Goal: Task Accomplishment & Management: Manage account settings

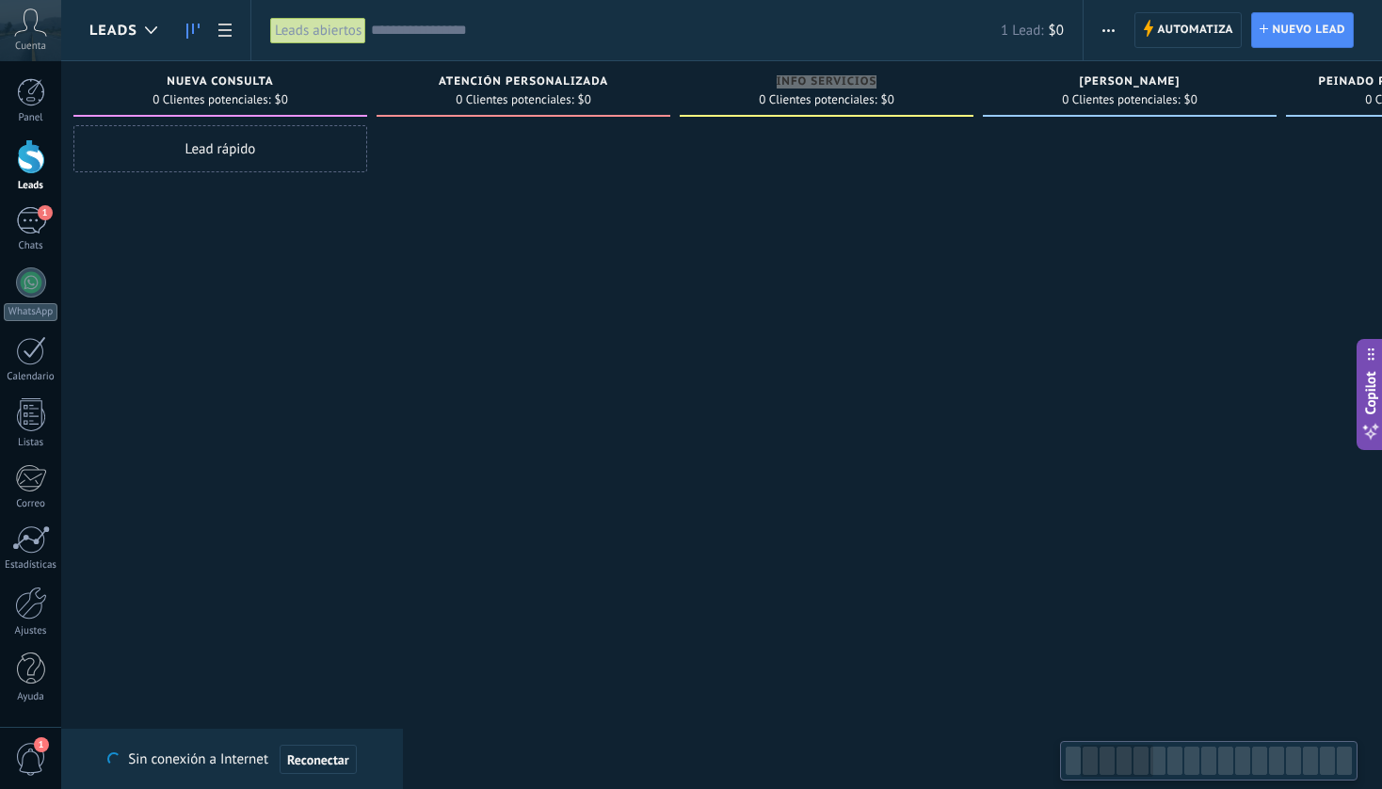
scroll to position [0, 335]
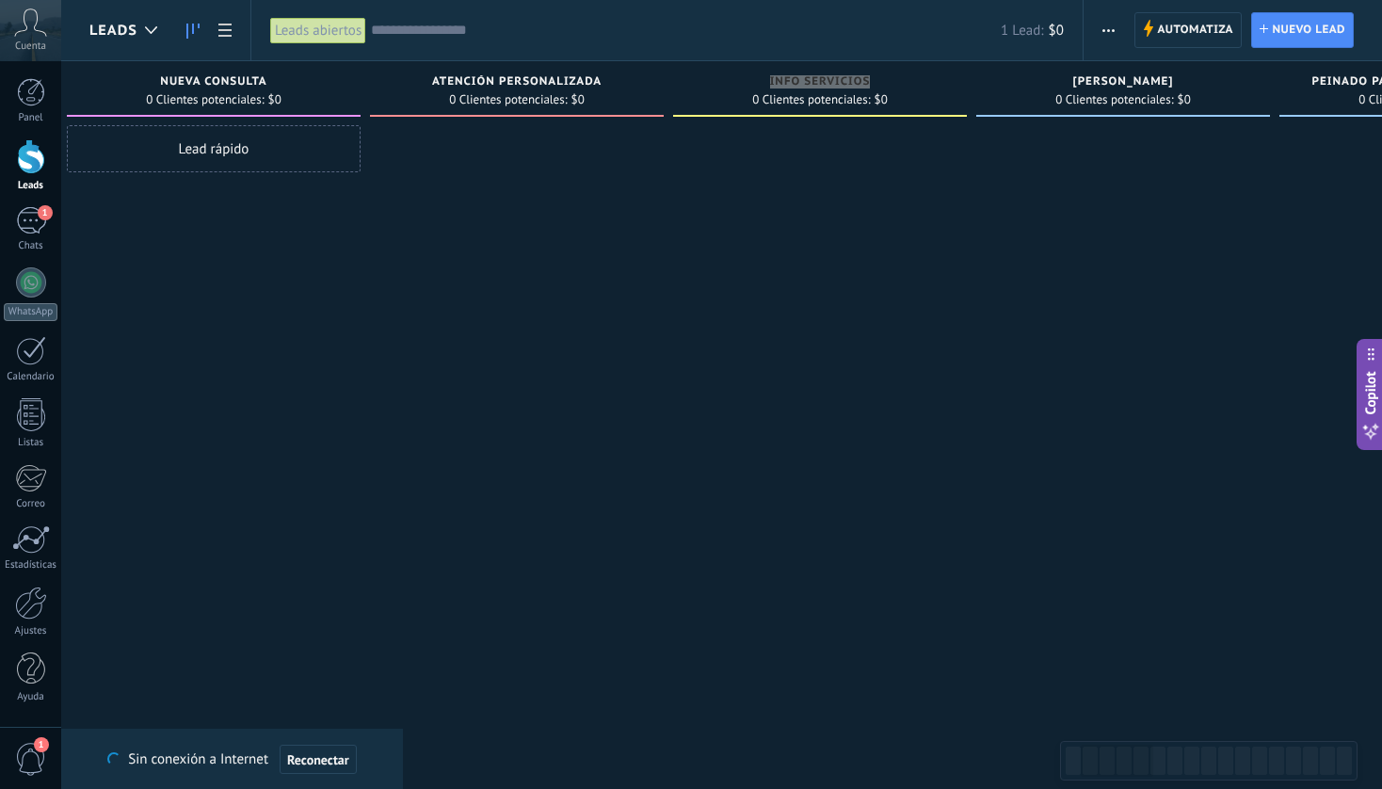
click at [1016, 292] on div at bounding box center [1123, 396] width 294 height 543
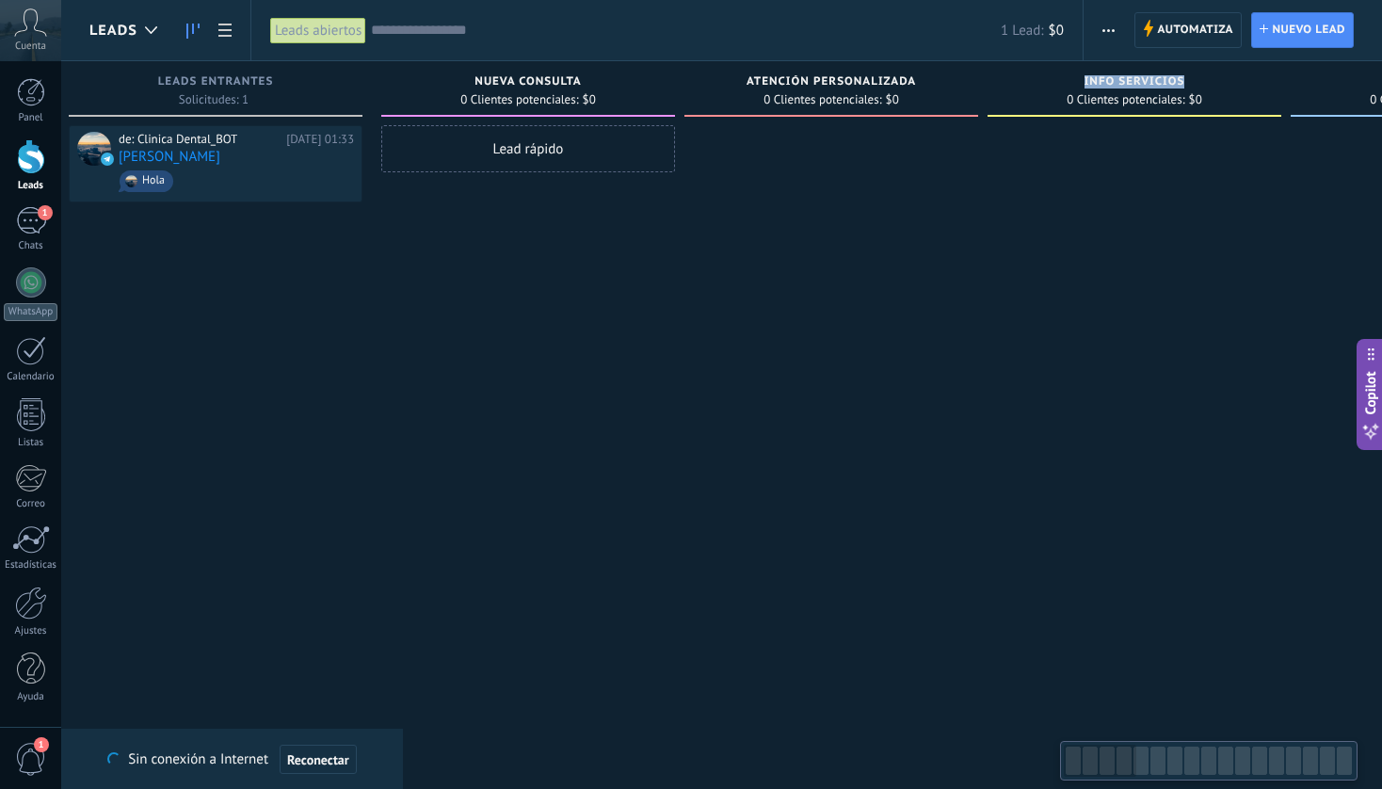
scroll to position [0, 13]
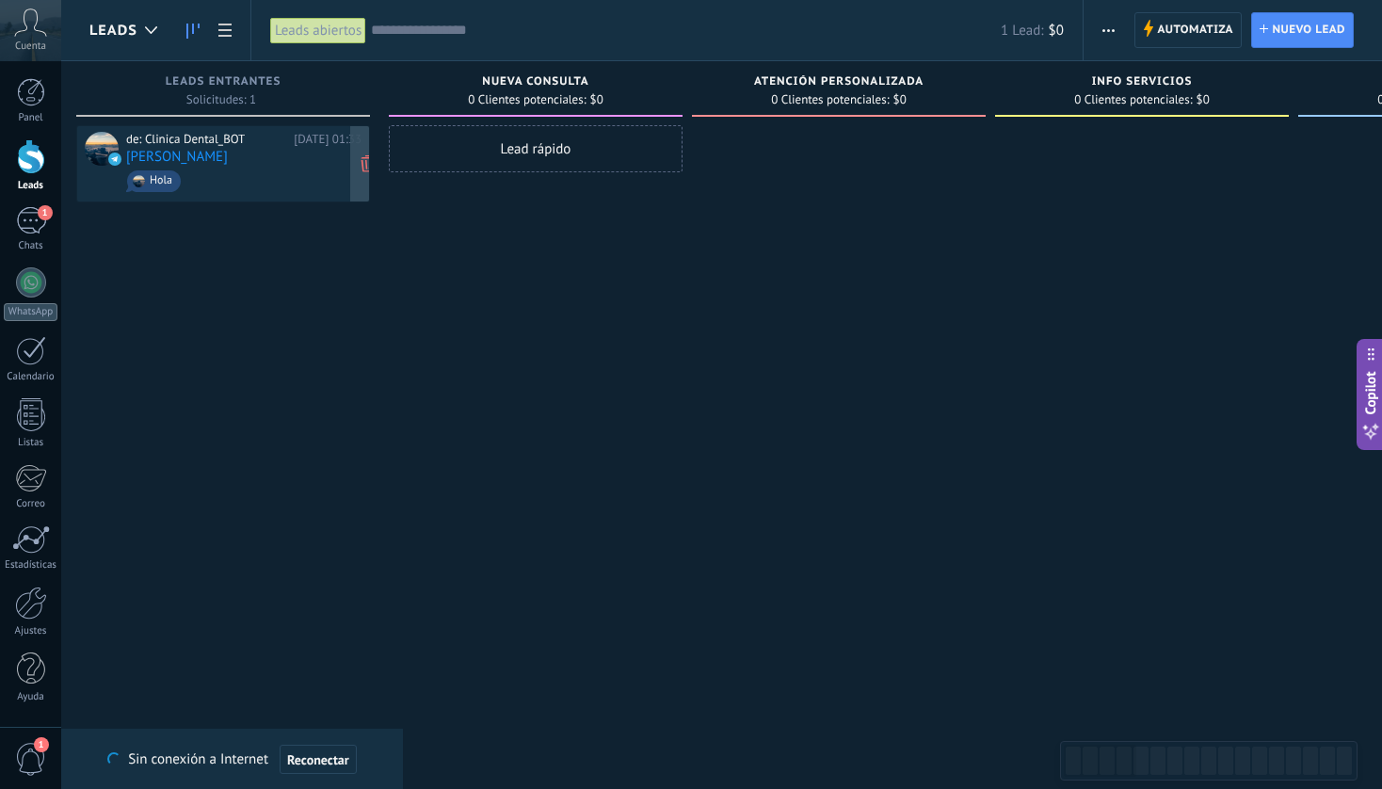
click at [262, 167] on span "Hola" at bounding box center [243, 181] width 235 height 29
click at [201, 165] on div "de: Clinica Dental_BOT Hoy 01:33 Luis Reyes Hola" at bounding box center [243, 164] width 235 height 64
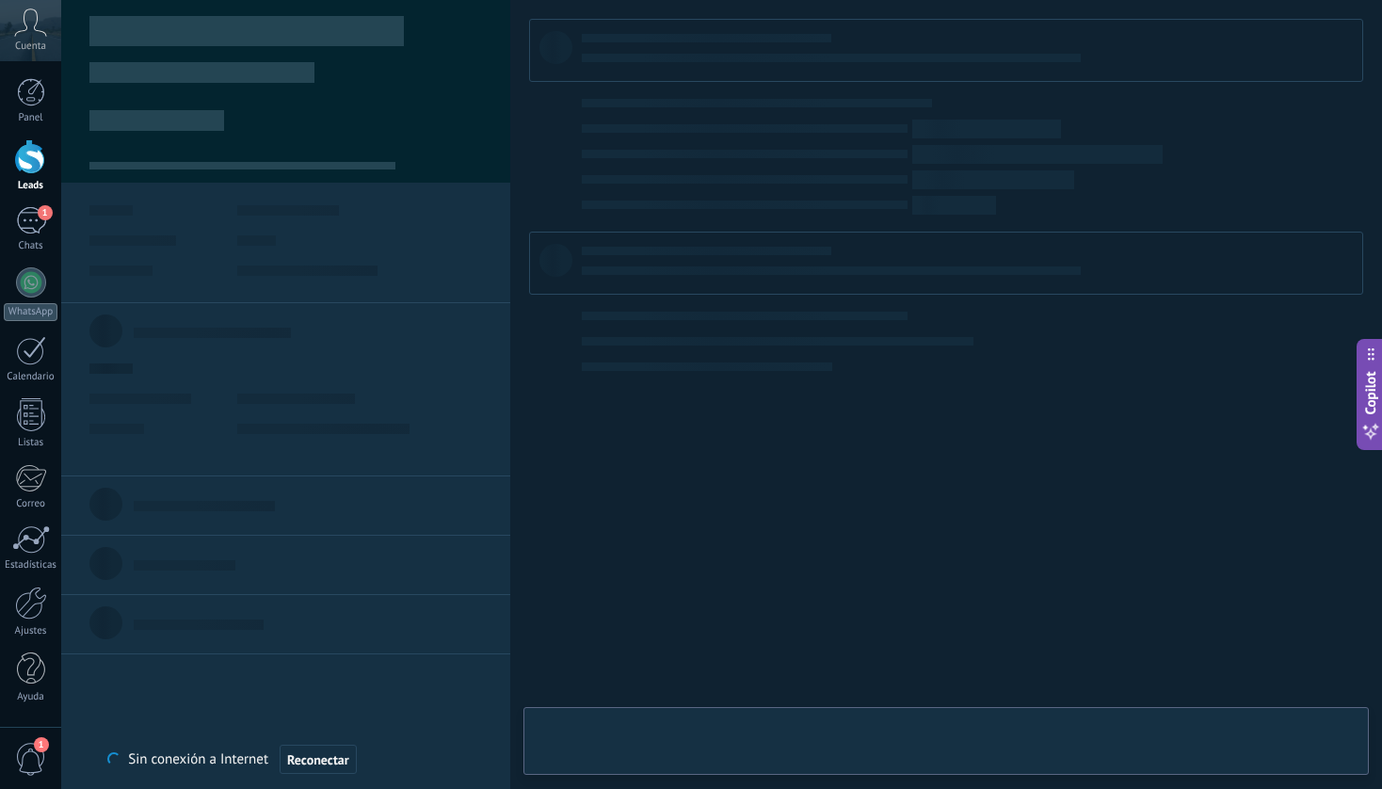
click at [118, 156] on div at bounding box center [286, 168] width 408 height 27
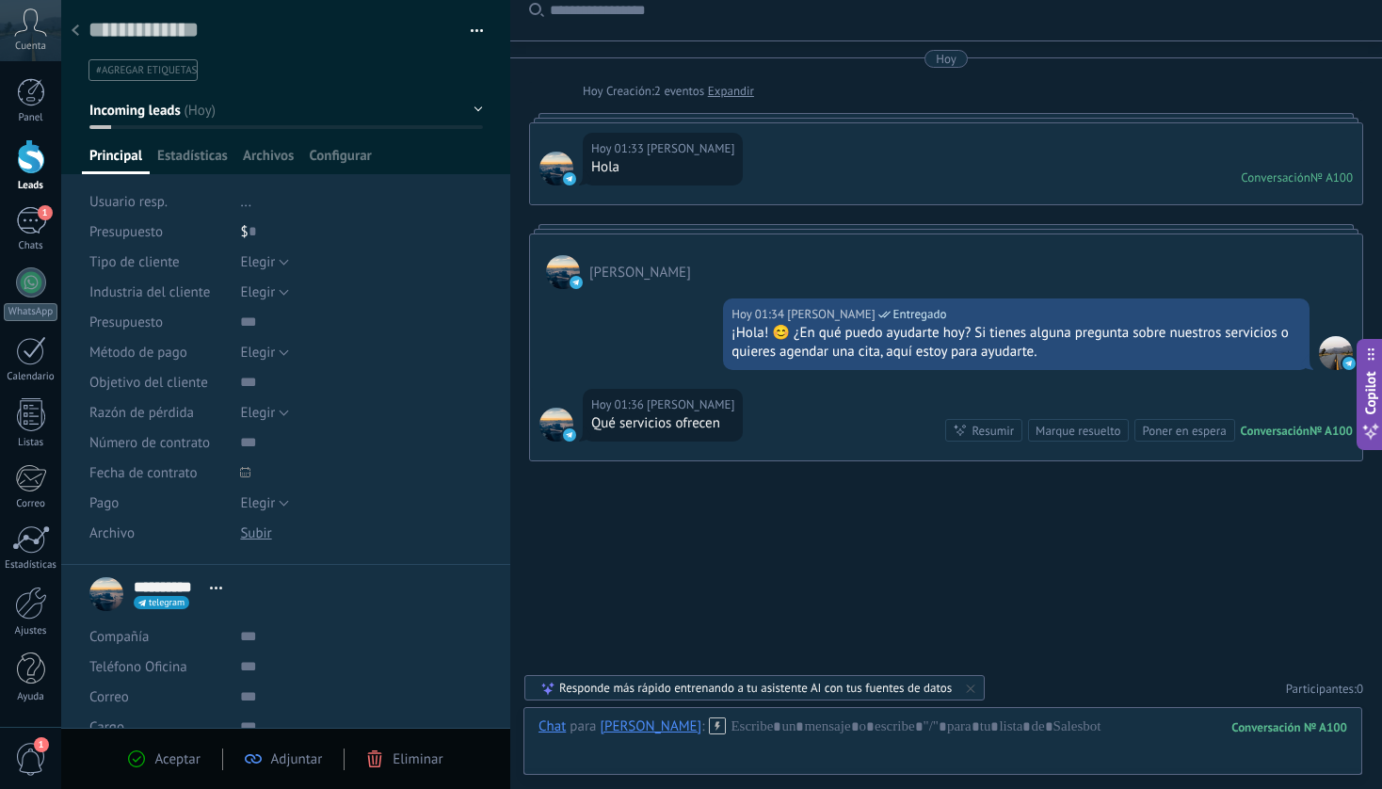
click at [82, 28] on div at bounding box center [75, 31] width 26 height 37
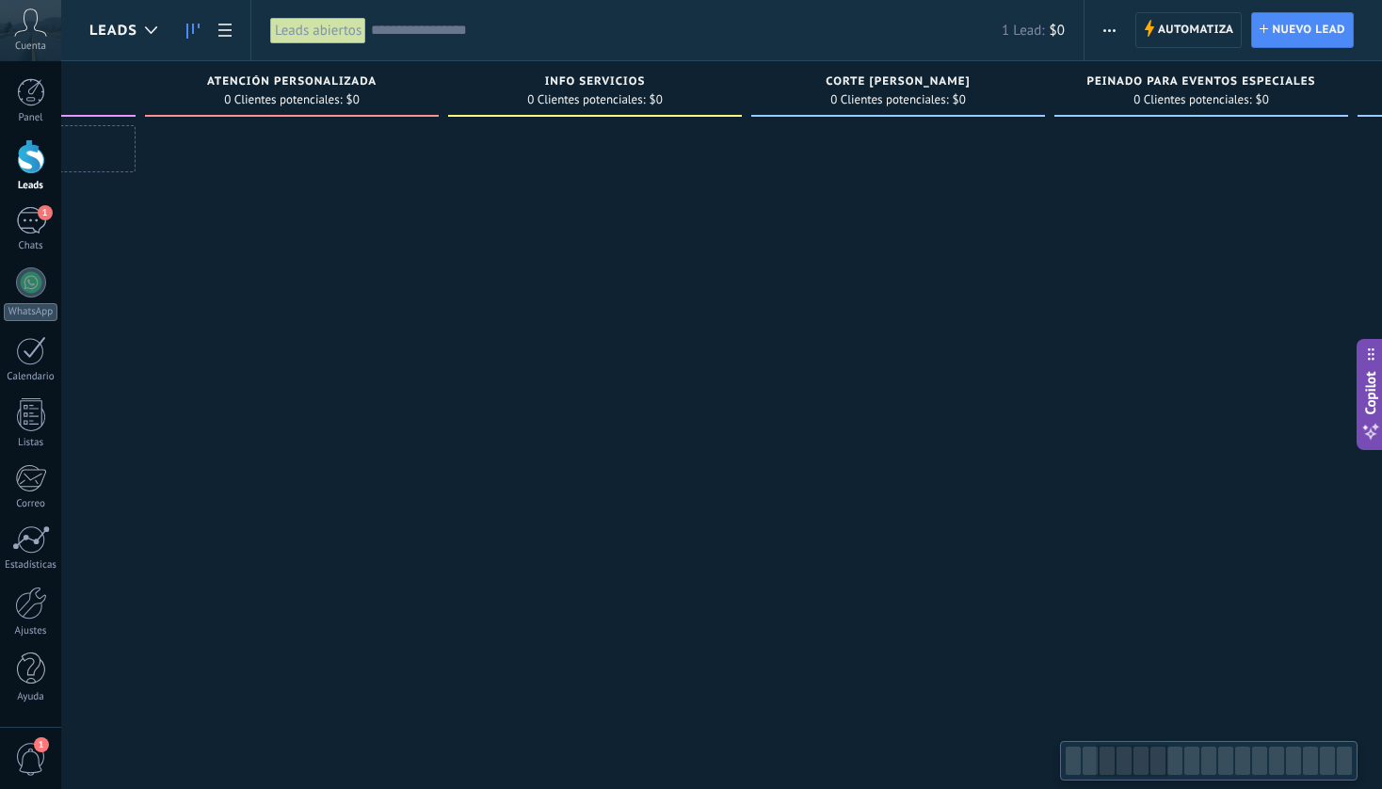
scroll to position [0, 549]
click at [610, 81] on span "INFO SERVICIOS" at bounding box center [606, 81] width 101 height 13
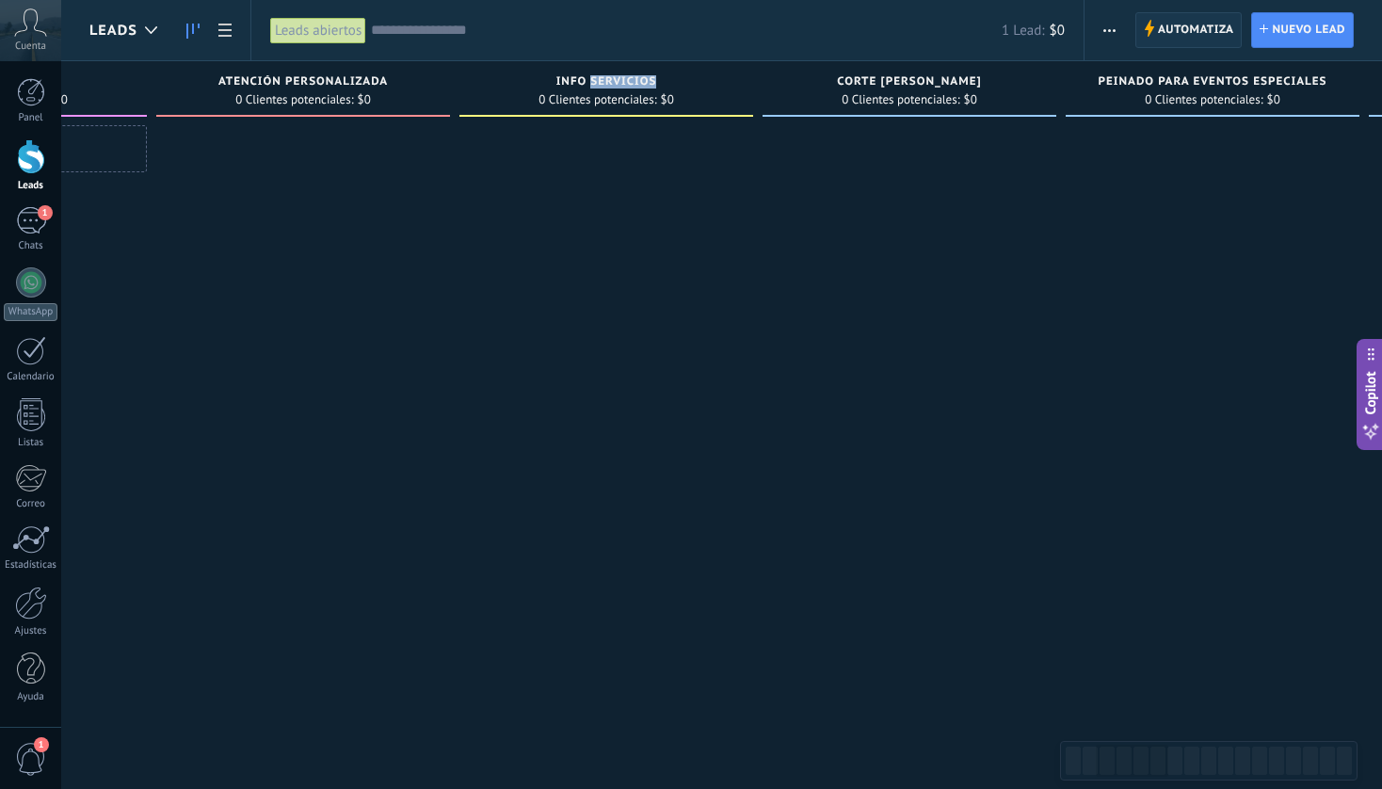
click at [1197, 24] on span "Automatiza" at bounding box center [1196, 30] width 76 height 34
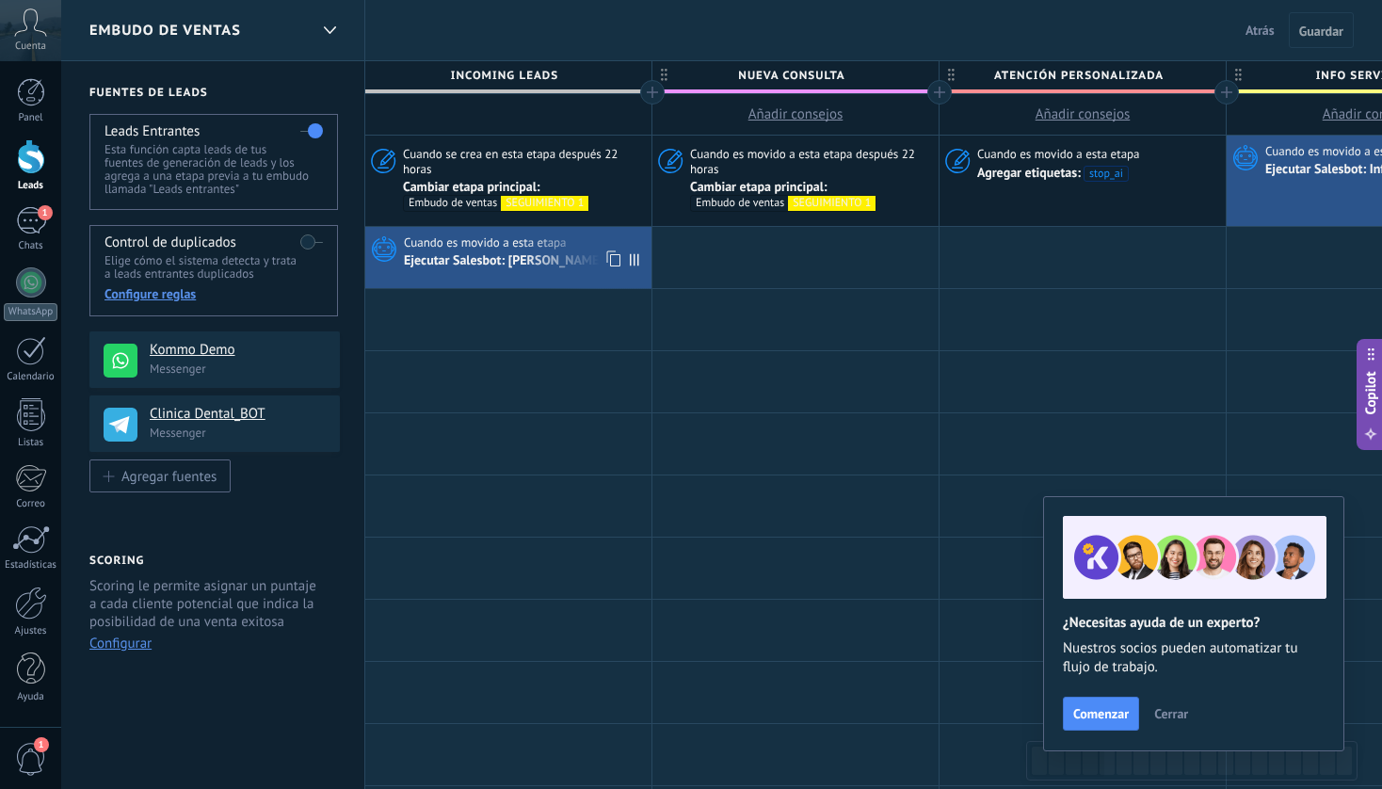
click at [502, 258] on div "Ejecutar Salesbot: [PERSON_NAME]" at bounding box center [505, 261] width 202 height 17
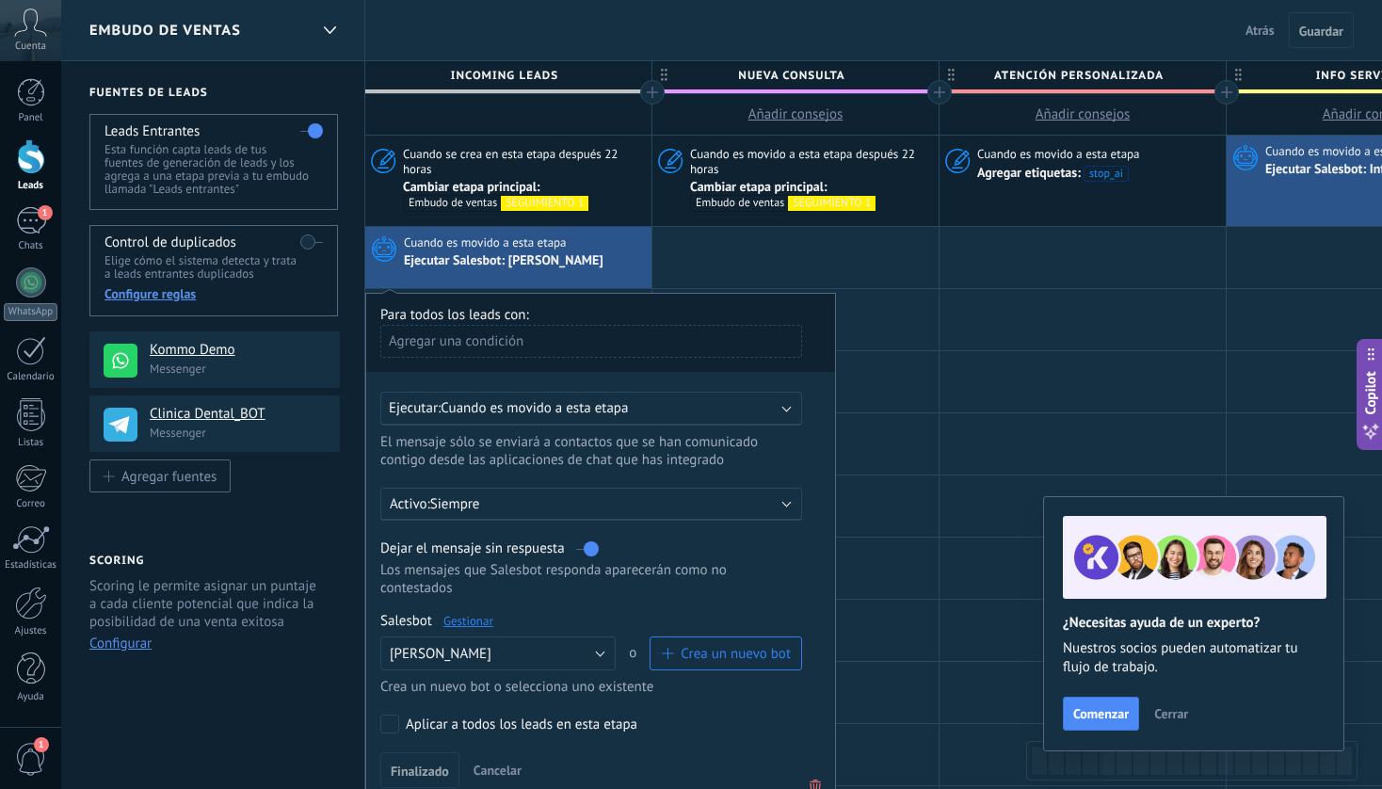
click at [473, 620] on link "Gestionar" at bounding box center [468, 621] width 50 height 16
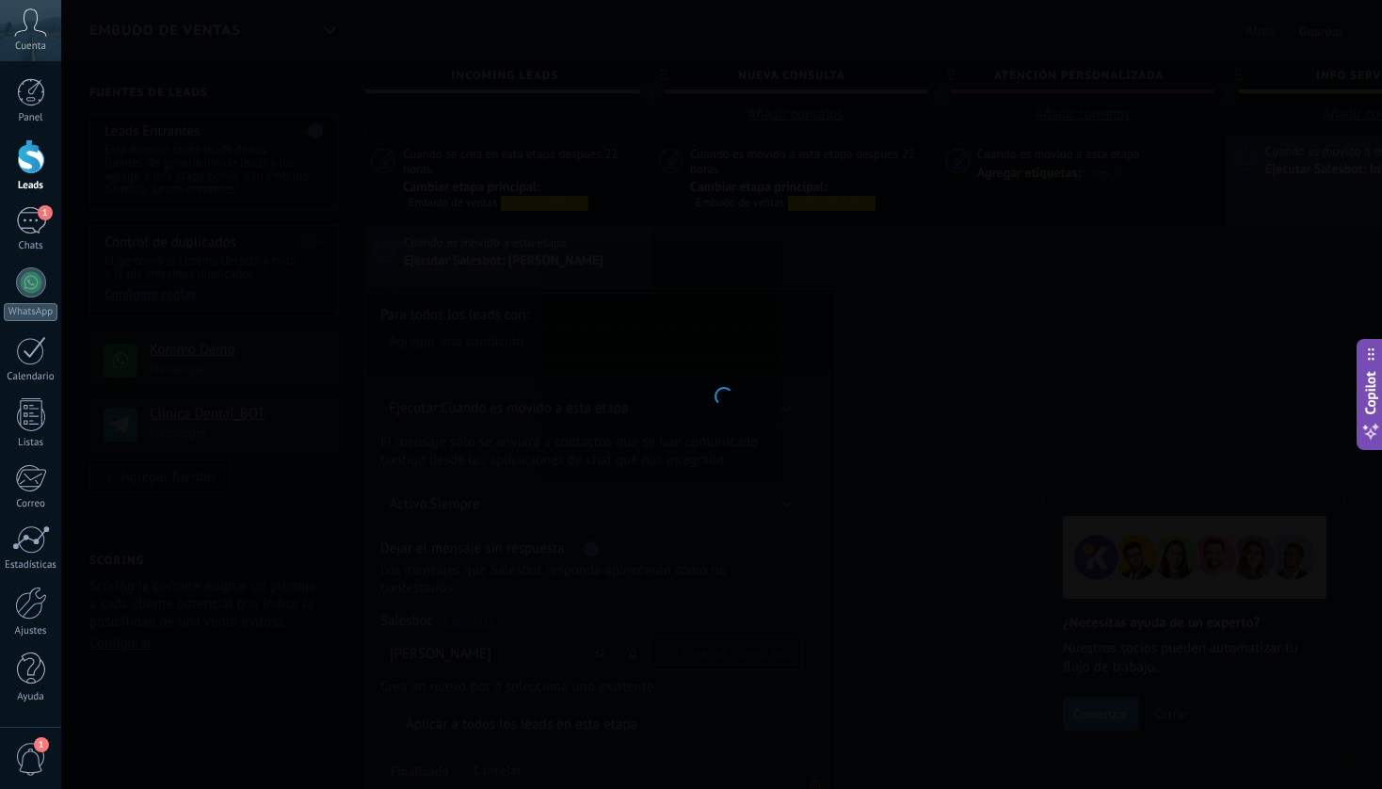
type input "**********"
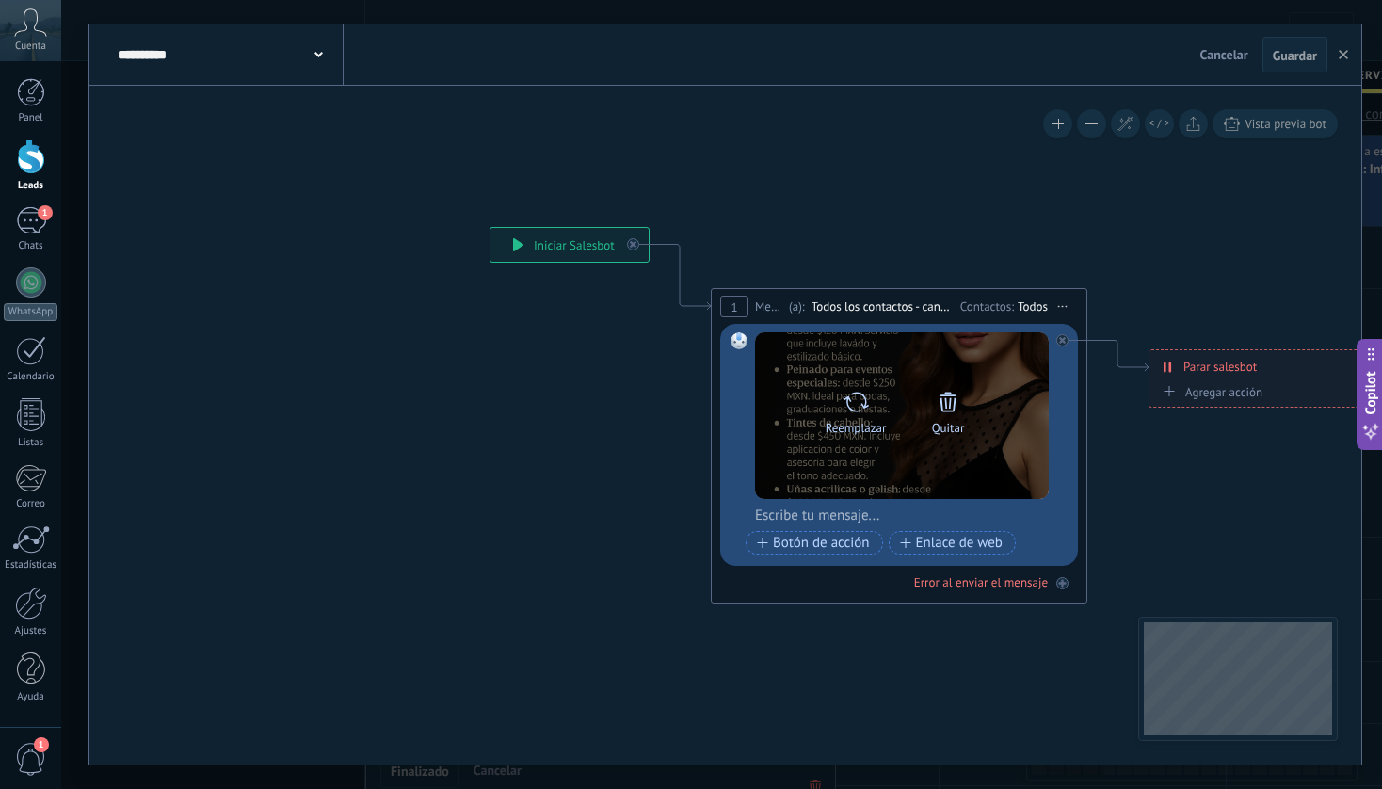
click at [858, 404] on icon at bounding box center [856, 402] width 27 height 26
click input "Subir" at bounding box center [0, 0] width 0 height 0
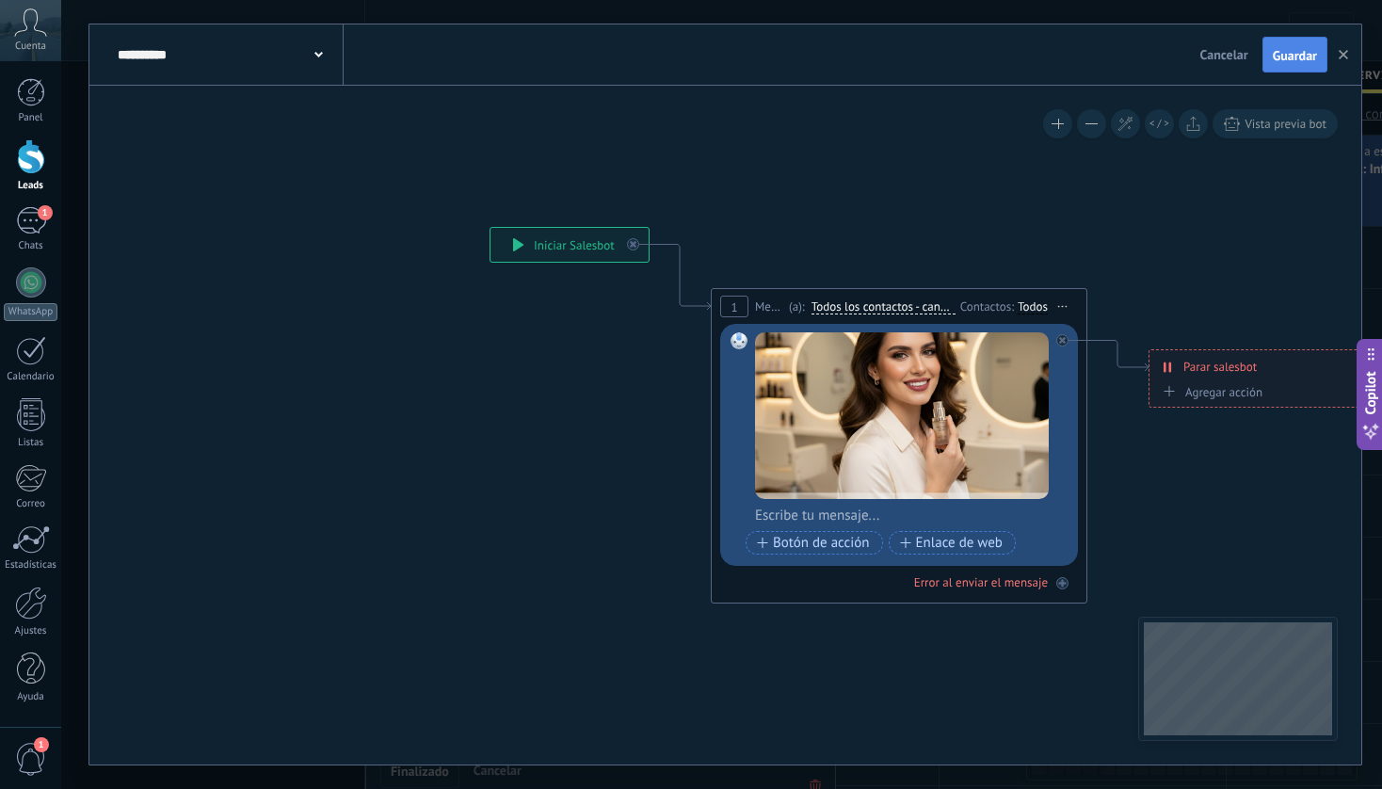
click at [1286, 54] on span "Guardar" at bounding box center [1295, 55] width 44 height 13
click at [1350, 56] on button "button" at bounding box center [1343, 55] width 28 height 36
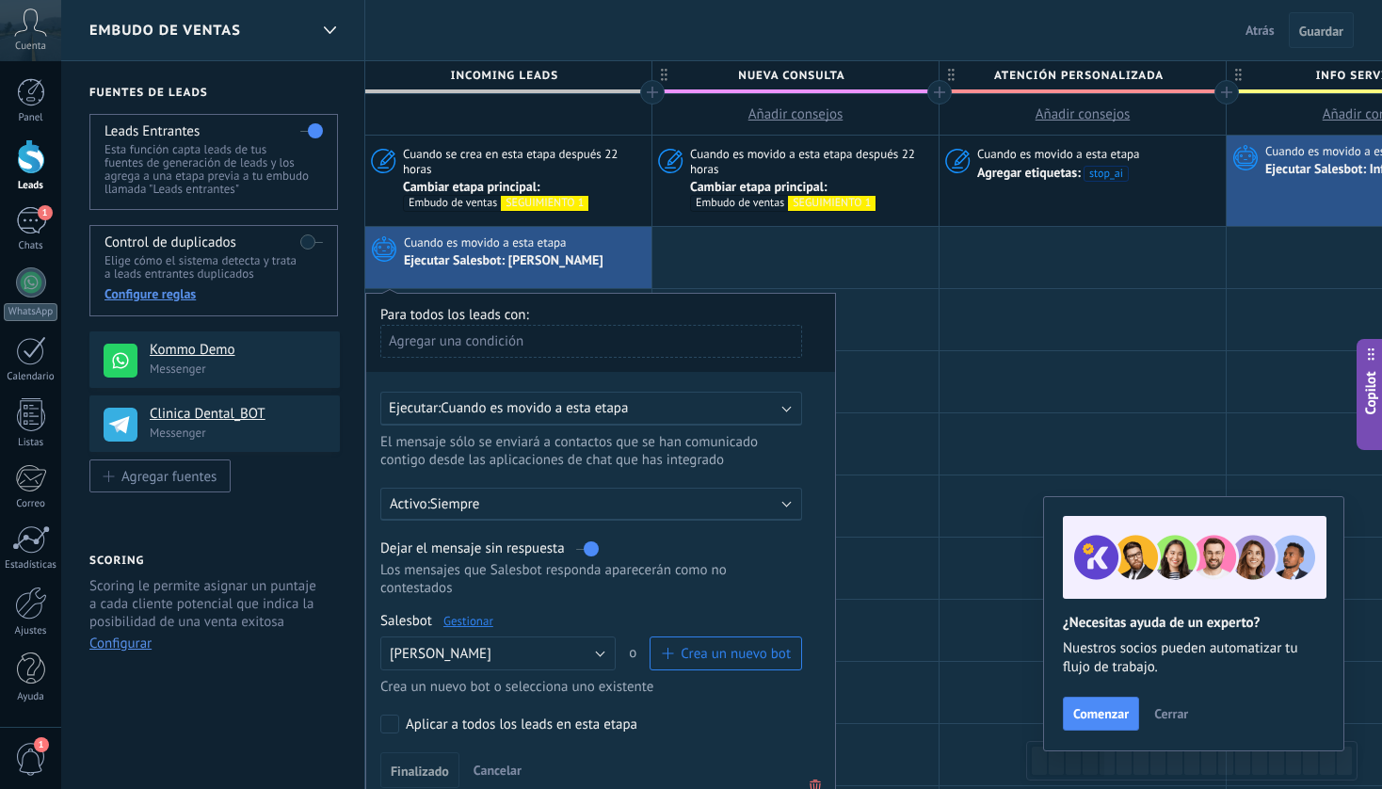
click at [1326, 35] on span "Guardar" at bounding box center [1321, 30] width 44 height 13
click at [1245, 30] on button "Atrás" at bounding box center [1260, 30] width 44 height 28
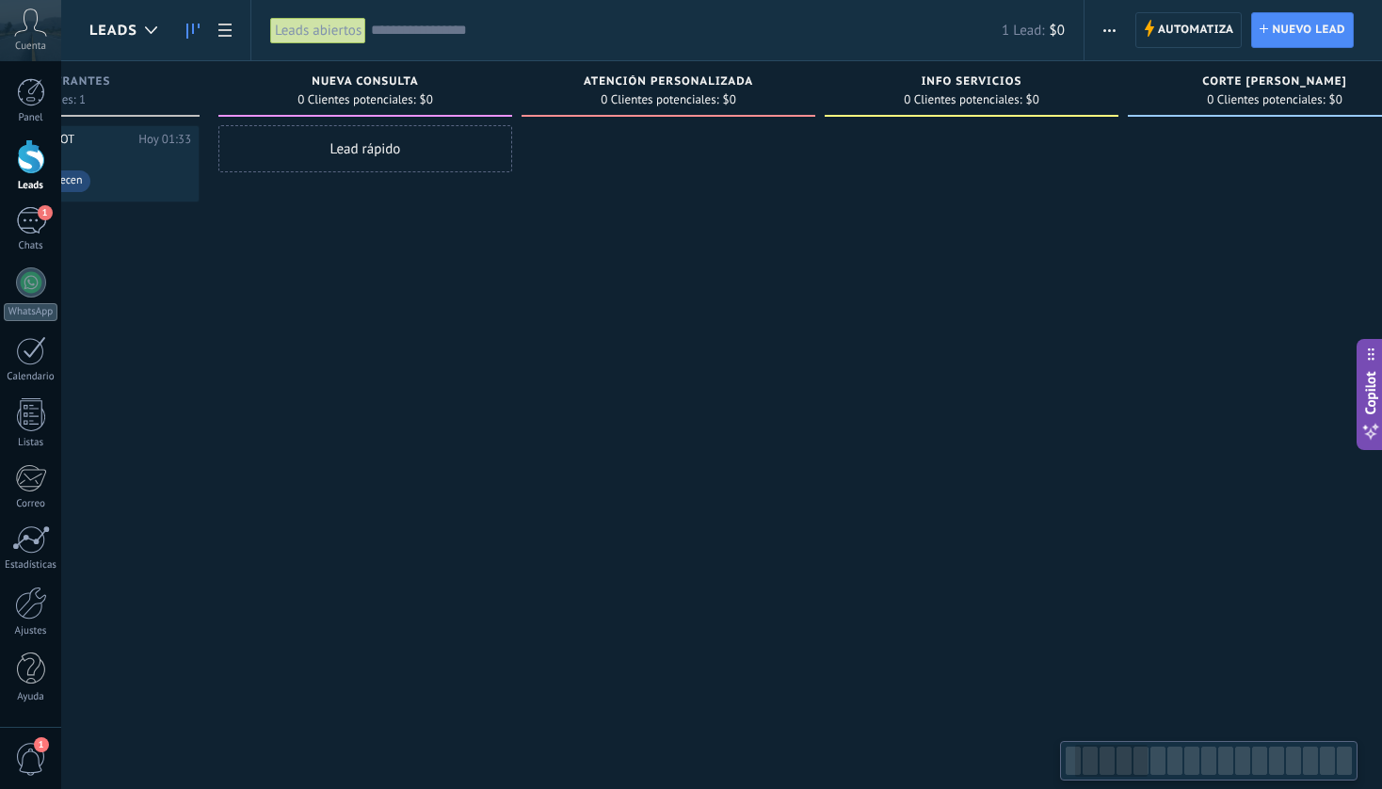
click at [917, 73] on div "INFO SERVICIOS 0 Clientes potenciales: $0" at bounding box center [972, 89] width 294 height 56
click at [947, 75] on span "INFO SERVICIOS" at bounding box center [973, 81] width 101 height 13
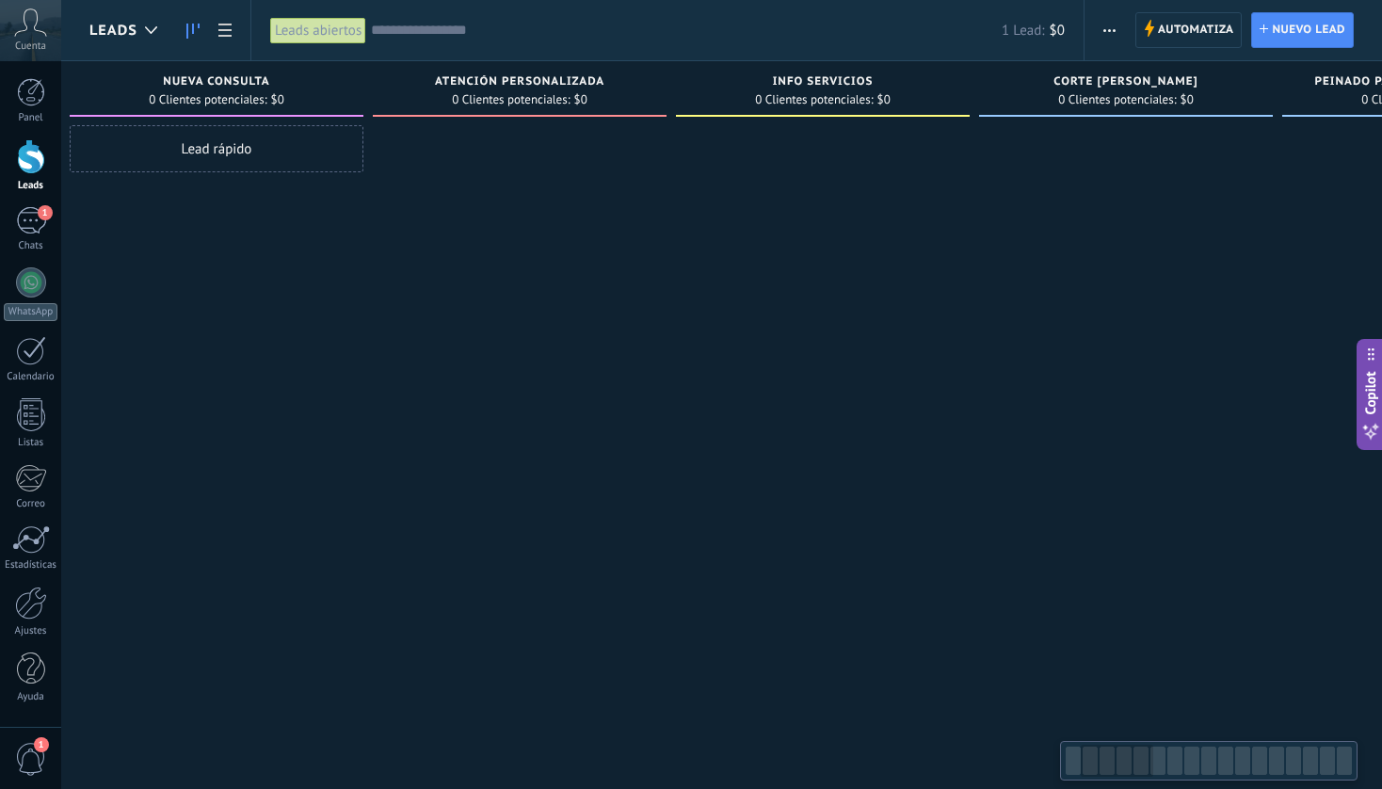
scroll to position [0, 335]
drag, startPoint x: 773, startPoint y: 76, endPoint x: 812, endPoint y: 64, distance: 40.5
click at [812, 64] on div "INFO SERVICIOS 0 Clientes potenciales: $0" at bounding box center [820, 89] width 294 height 56
click at [866, 72] on div "INFO SERVICIOS 0 Clientes potenciales: $0" at bounding box center [820, 89] width 294 height 56
drag, startPoint x: 783, startPoint y: 38, endPoint x: 769, endPoint y: 76, distance: 41.1
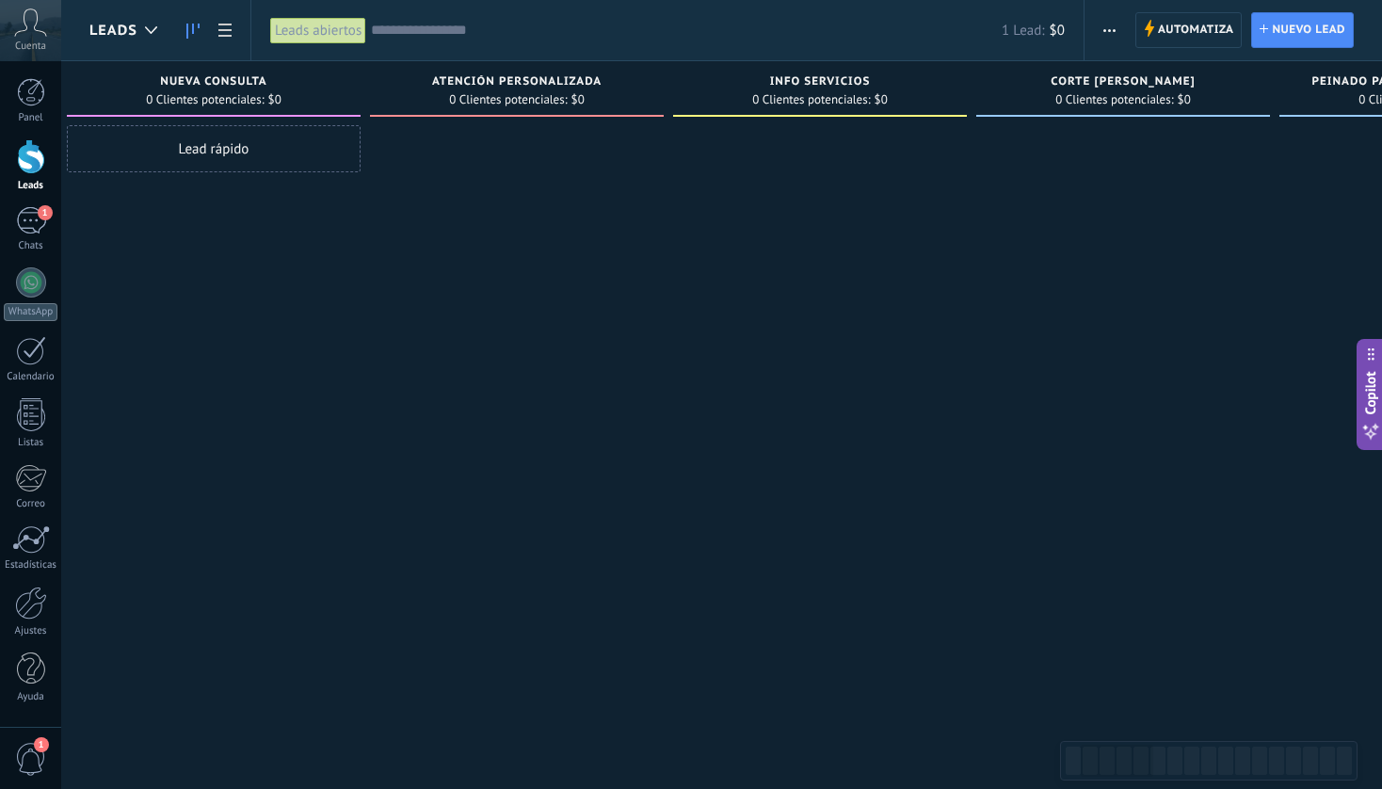
click at [769, 76] on div "Leads Leads abiertos Aplicar 1 Lead: $0 Leads abiertos Mis leads Leads ganados …" at bounding box center [721, 410] width 1321 height 821
click at [781, 218] on div at bounding box center [820, 396] width 294 height 543
drag, startPoint x: 868, startPoint y: 74, endPoint x: 744, endPoint y: 74, distance: 124.3
click at [744, 75] on div "INFO SERVICIOS" at bounding box center [820, 83] width 275 height 16
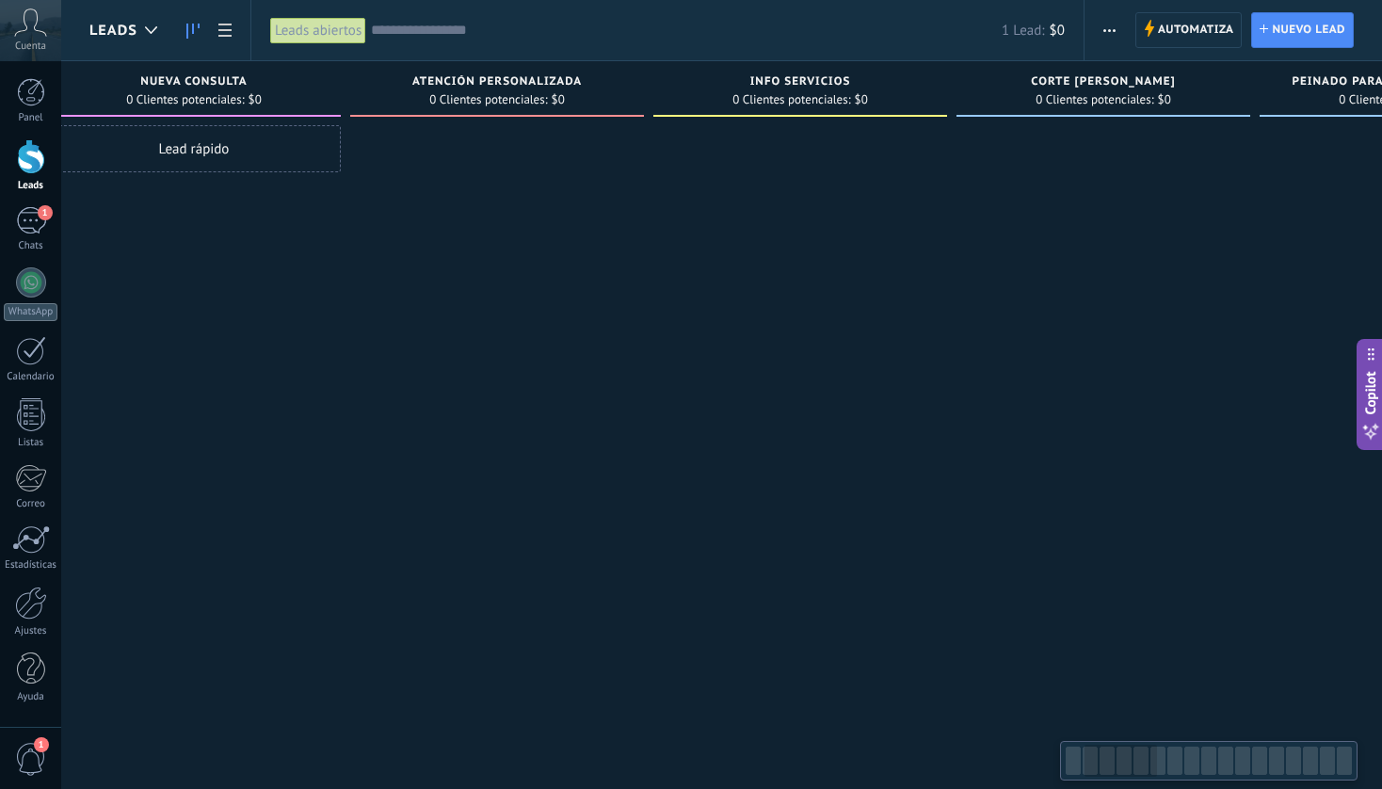
drag, startPoint x: 755, startPoint y: 68, endPoint x: 733, endPoint y: 88, distance: 29.3
click at [734, 88] on div "INFO SERVICIOS 0 Clientes potenciales: $0" at bounding box center [800, 89] width 294 height 56
click at [774, 413] on div at bounding box center [799, 396] width 294 height 543
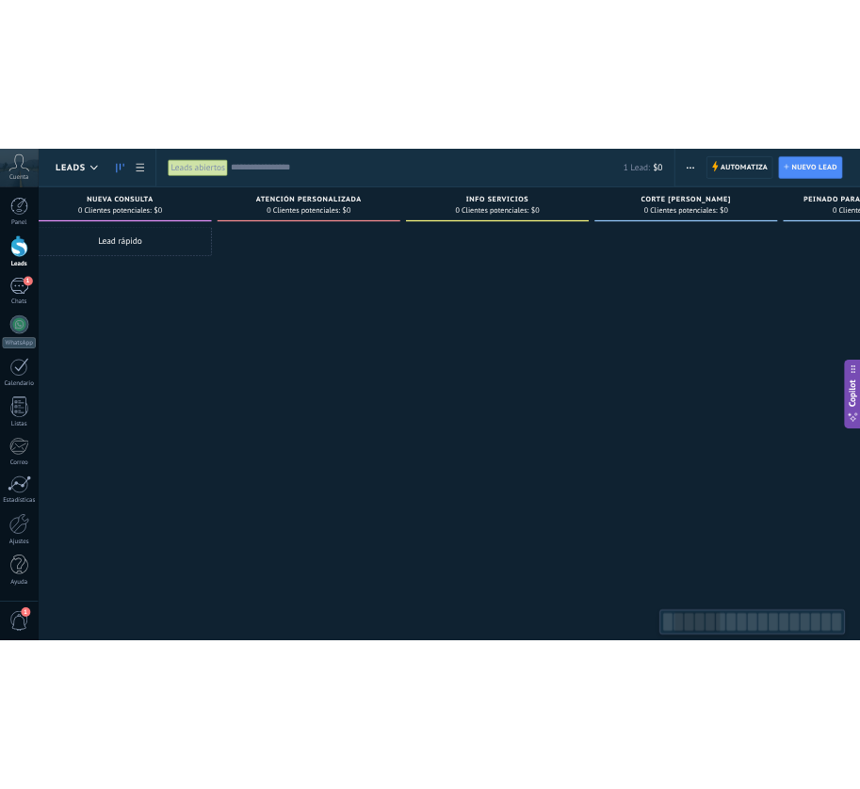
scroll to position [0, 355]
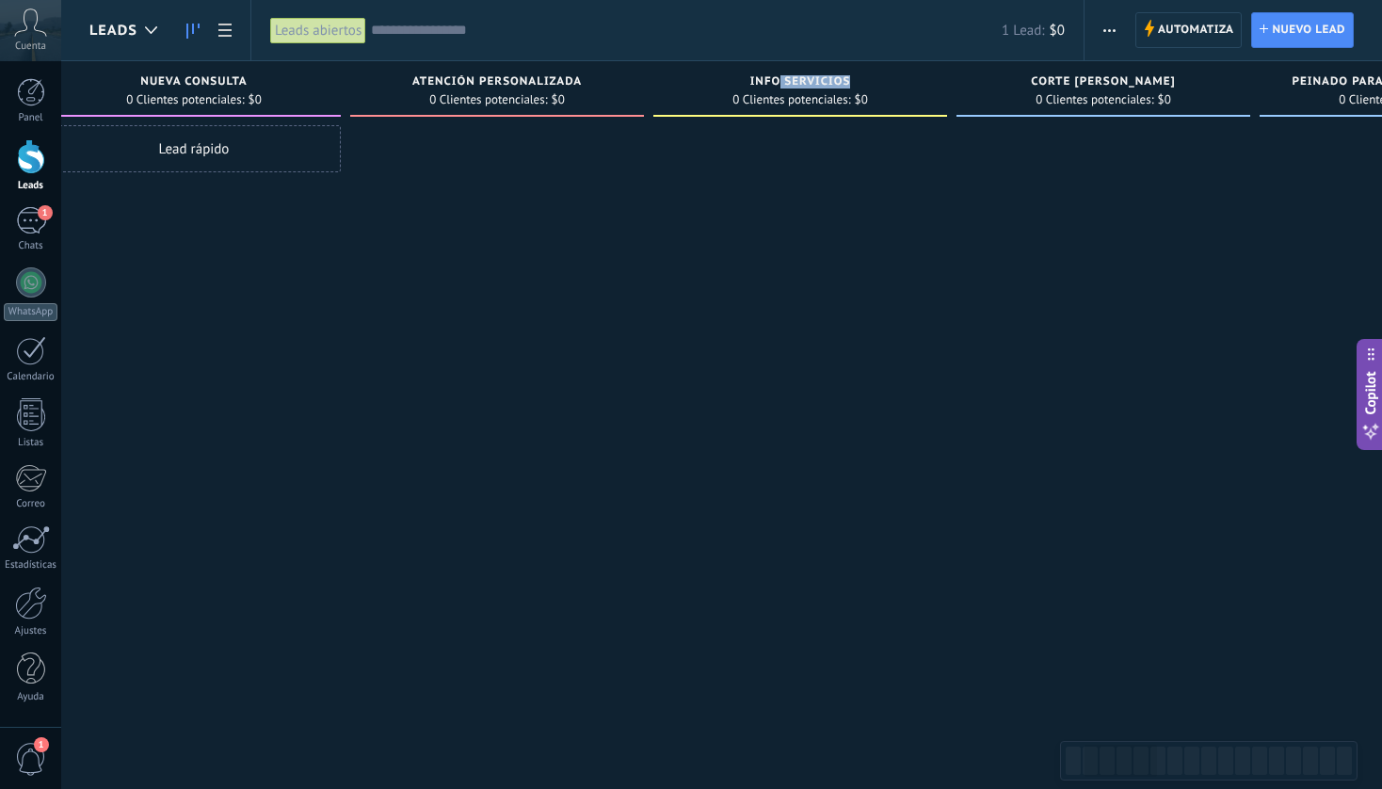
drag, startPoint x: 780, startPoint y: 75, endPoint x: 861, endPoint y: 75, distance: 81.9
click at [861, 75] on div "INFO SERVICIOS" at bounding box center [800, 83] width 275 height 16
type textarea "**********"
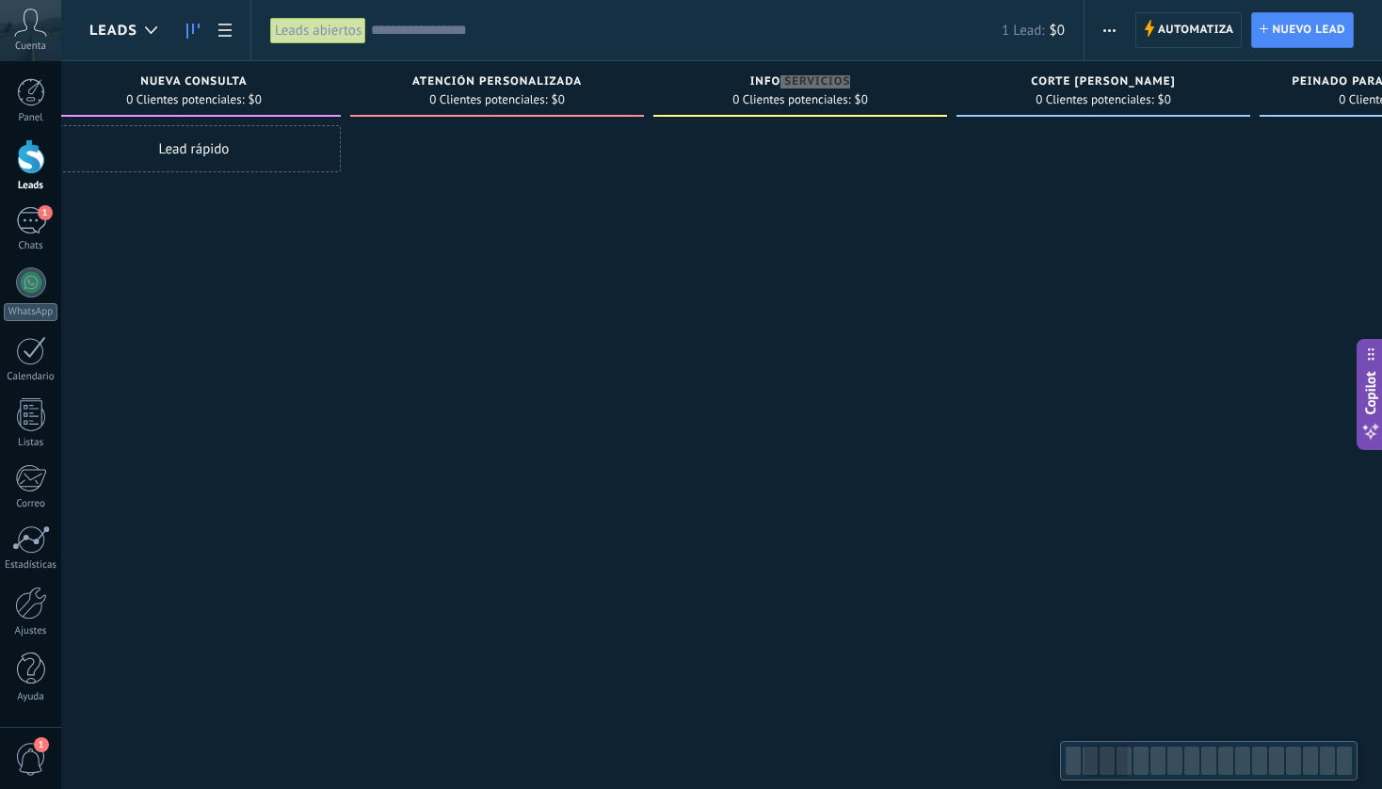
scroll to position [28, 0]
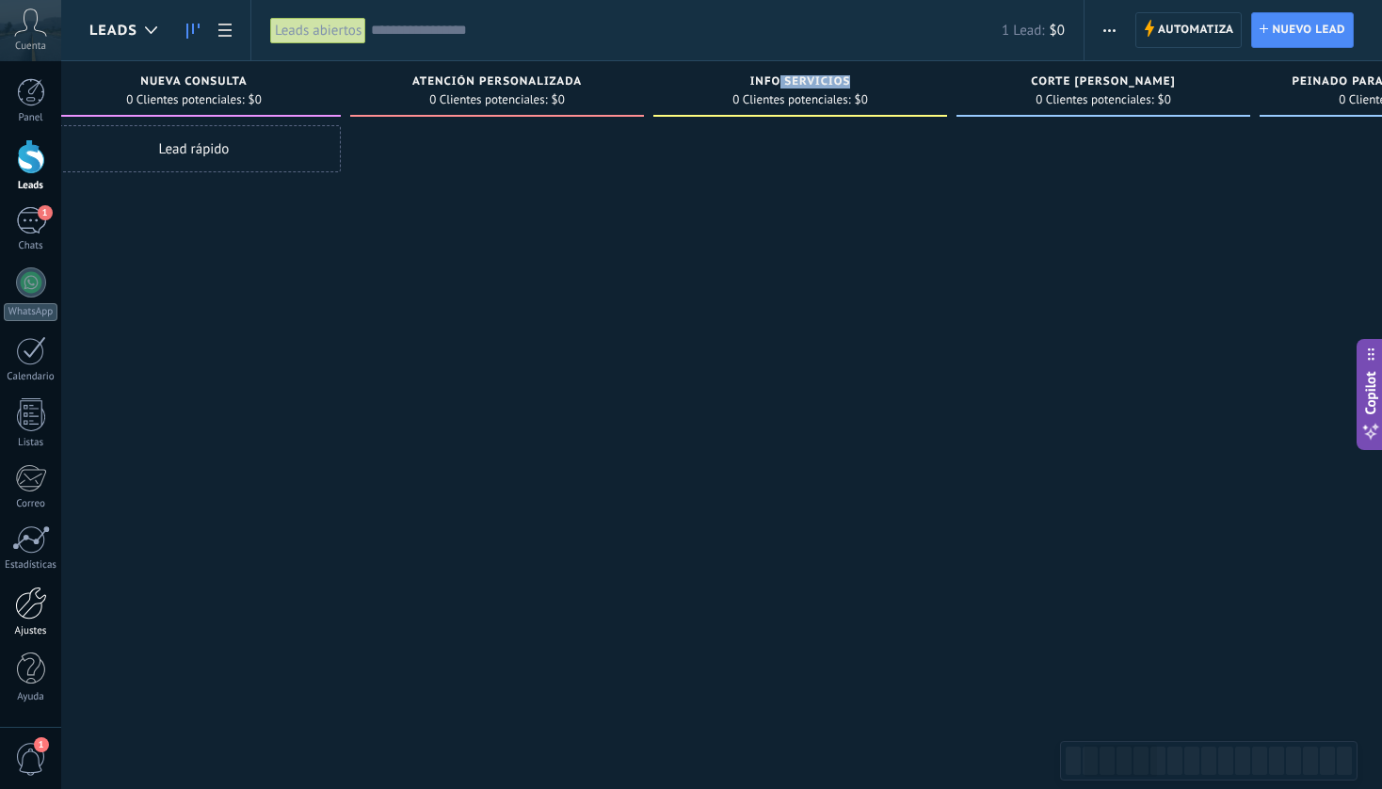
click at [34, 614] on div at bounding box center [31, 603] width 32 height 33
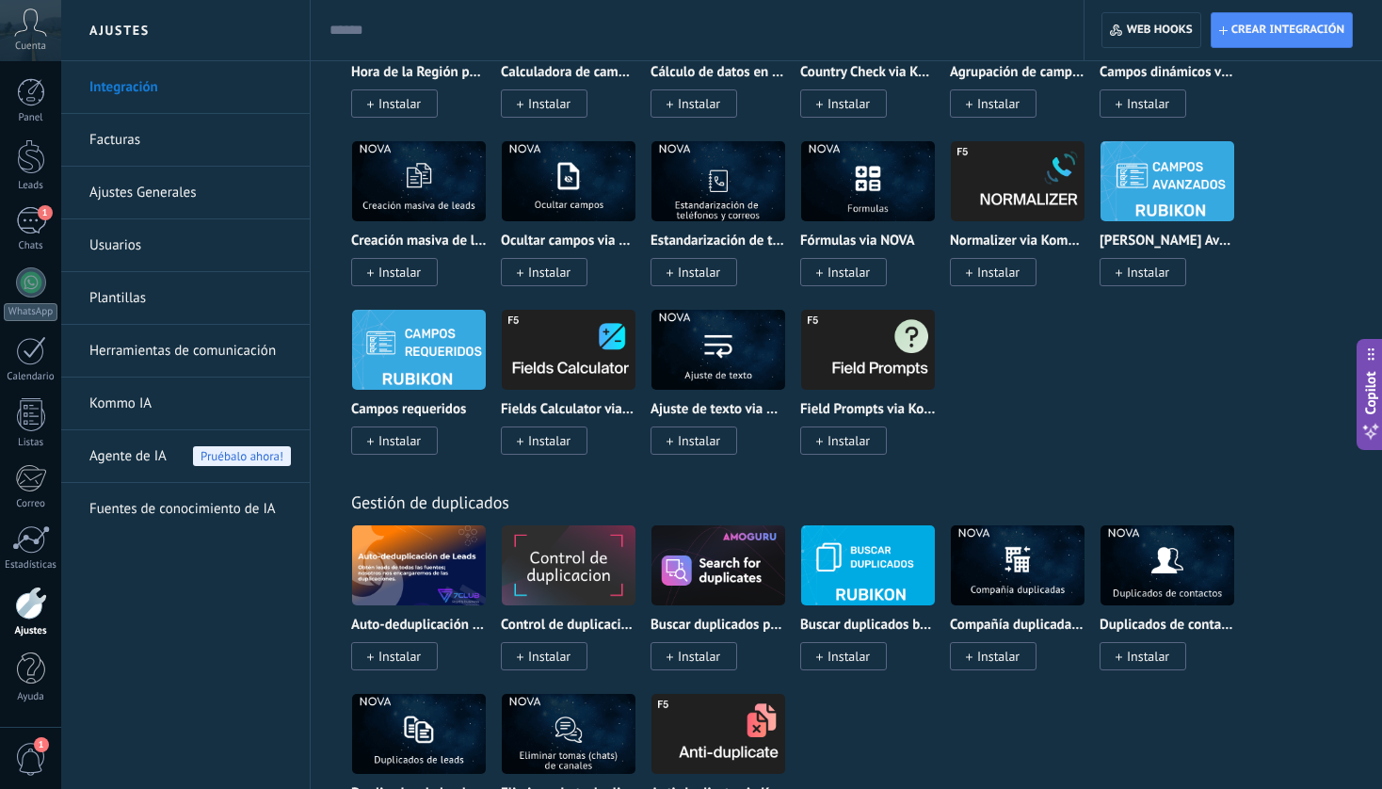
scroll to position [8226, 0]
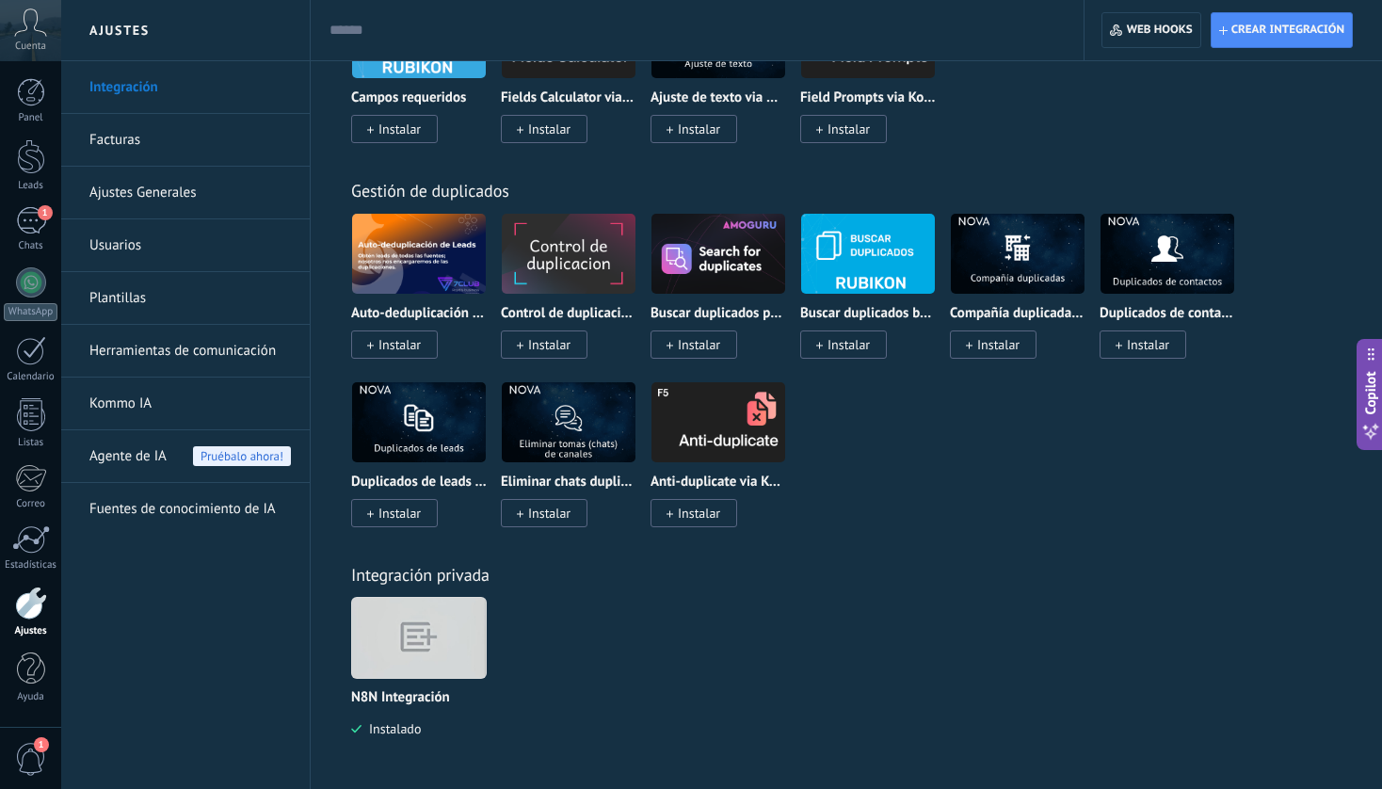
click at [458, 615] on img at bounding box center [419, 638] width 134 height 103
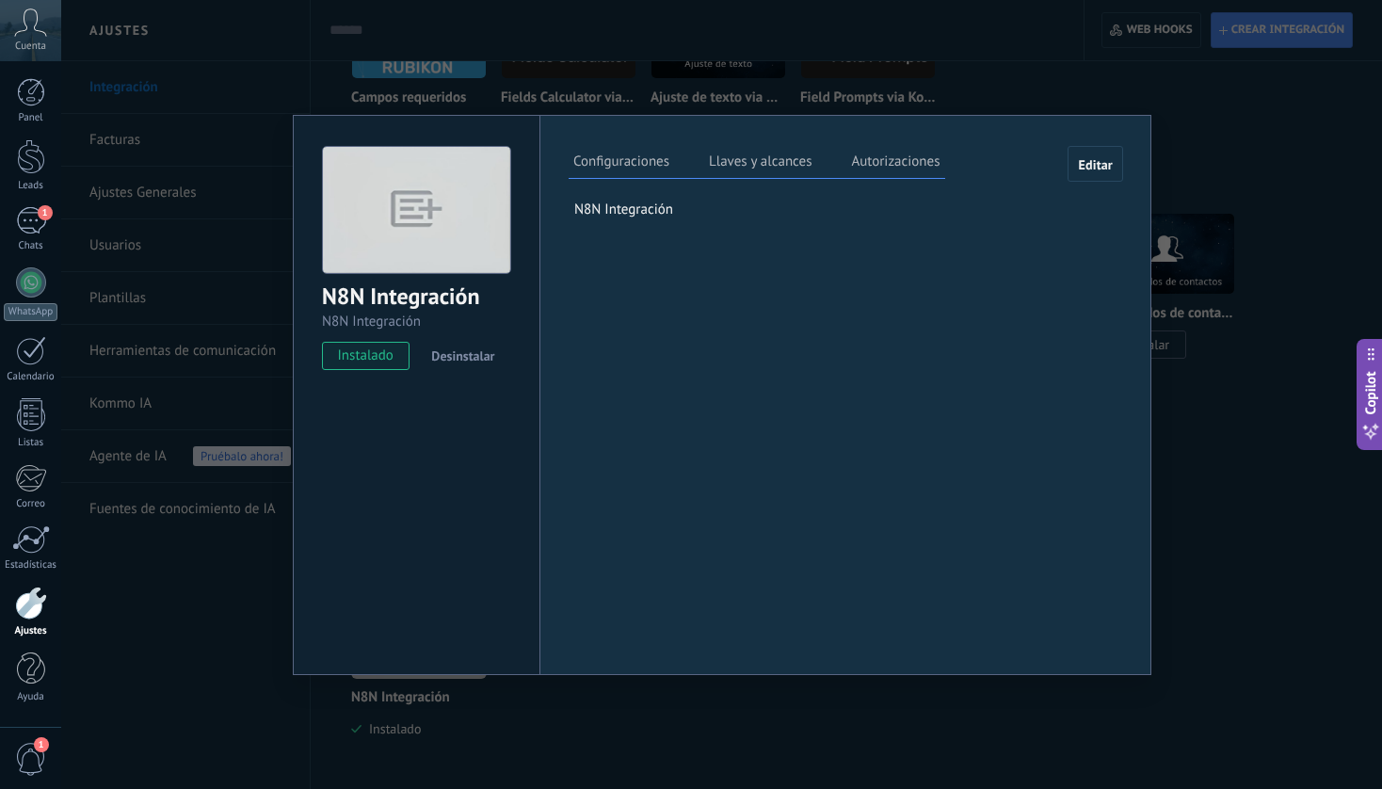
click at [742, 165] on label "Llaves y alcances" at bounding box center [760, 164] width 112 height 27
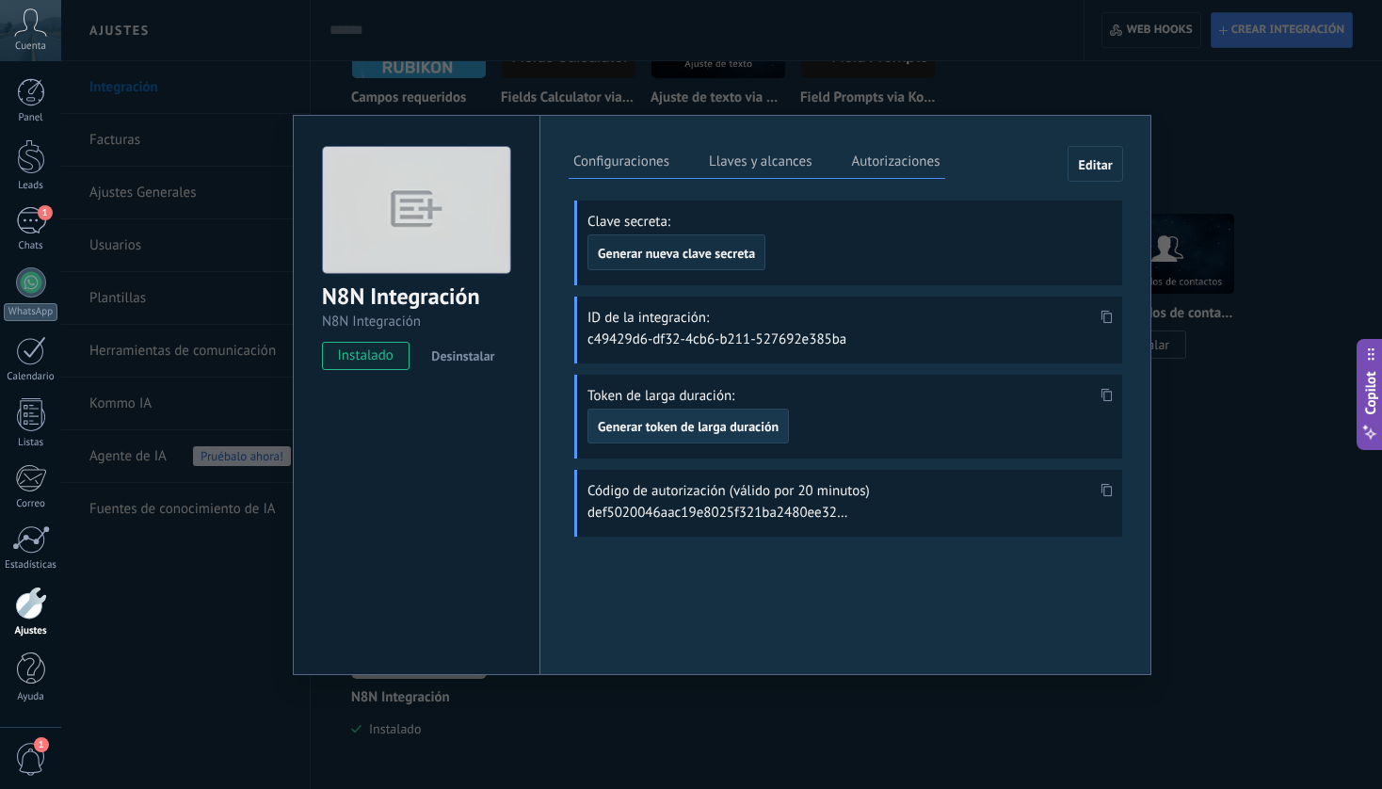
click at [706, 436] on button "Generar token de larga duración" at bounding box center [687, 427] width 201 height 36
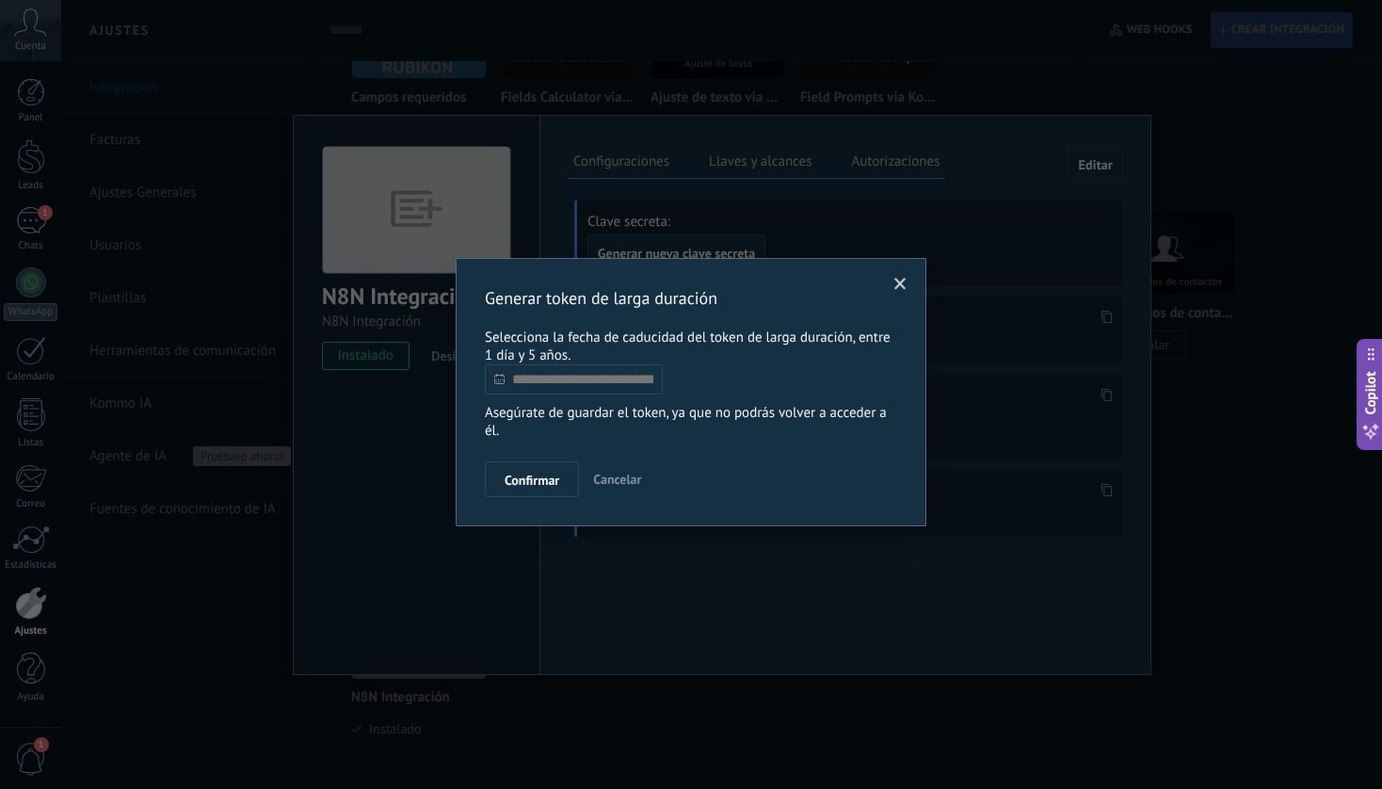
click at [598, 393] on input "text" at bounding box center [574, 379] width 178 height 30
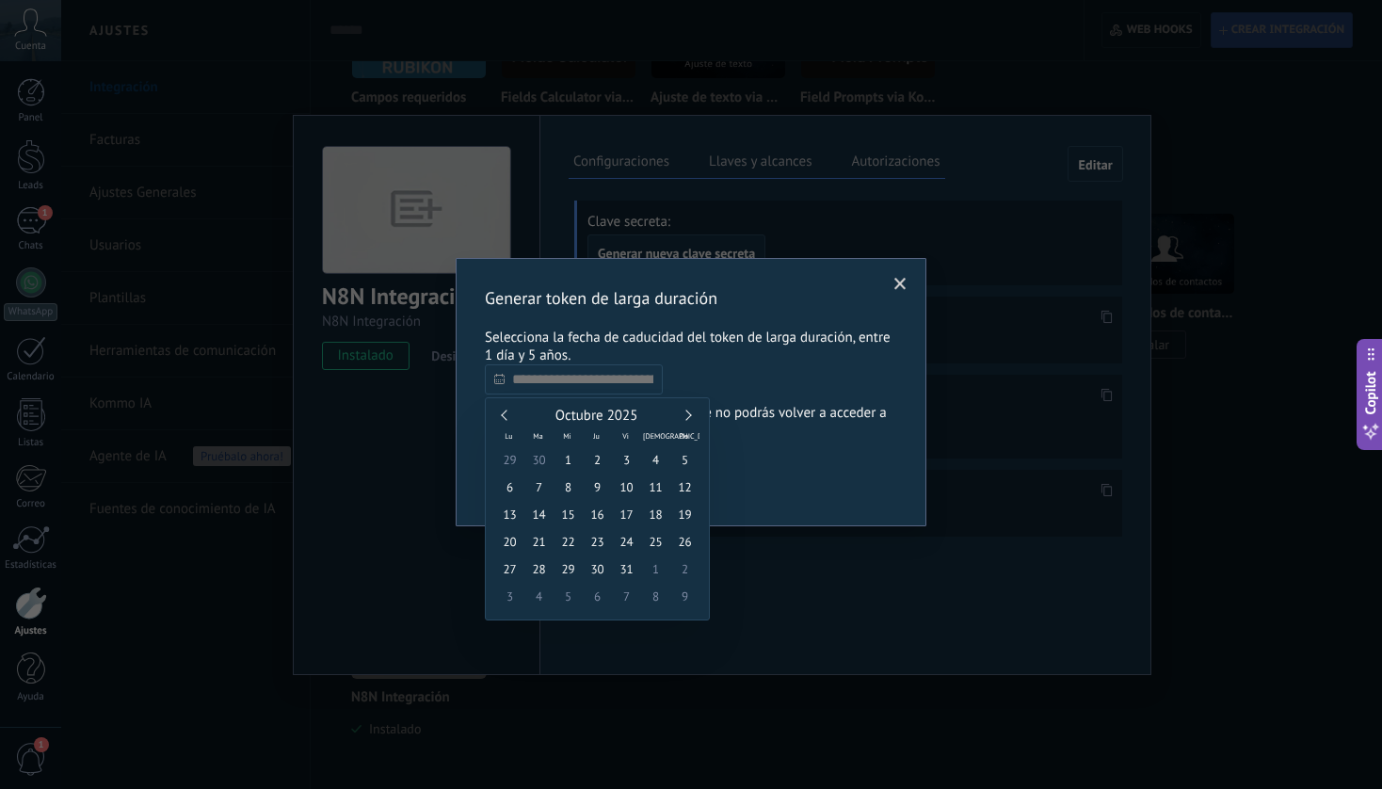
click at [689, 413] on link at bounding box center [686, 415] width 10 height 10
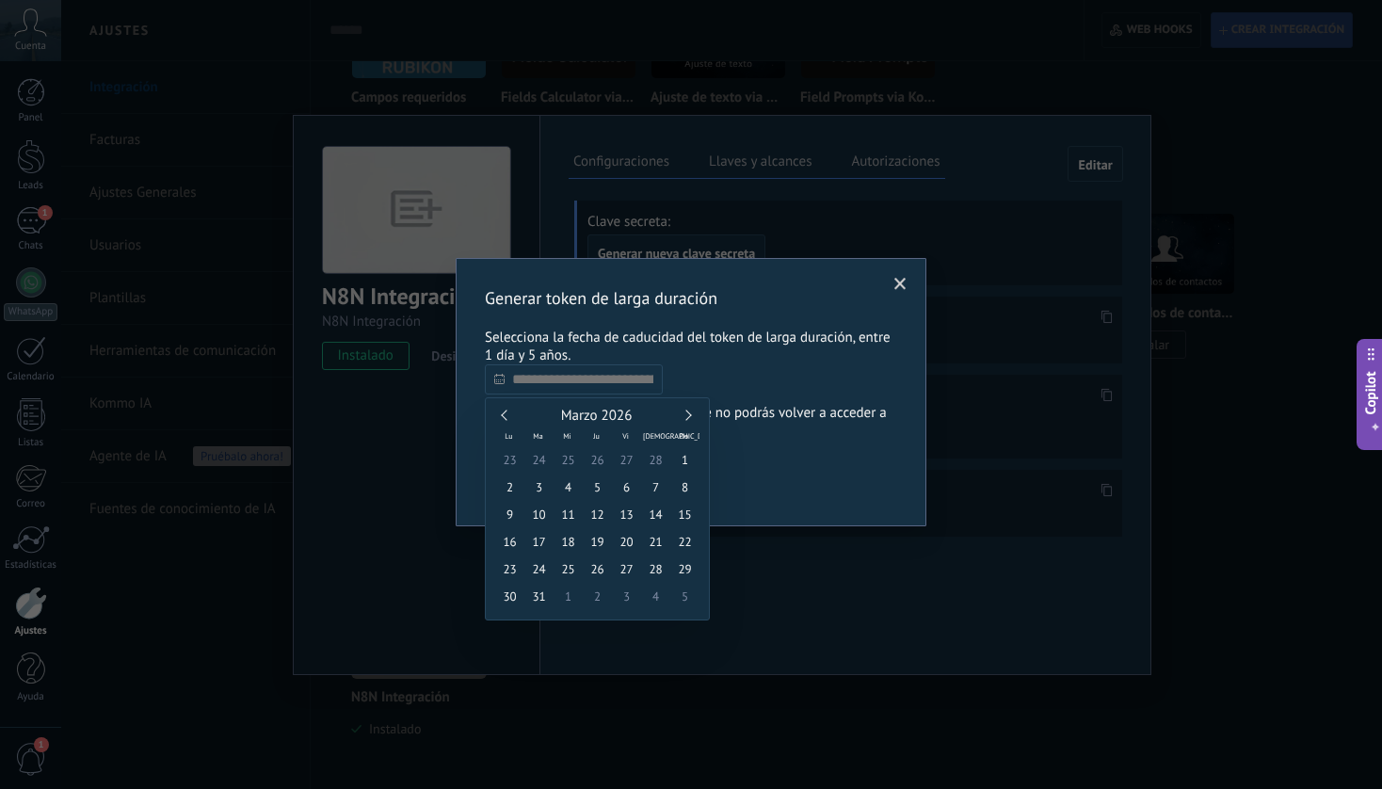
click at [689, 413] on link at bounding box center [686, 415] width 10 height 10
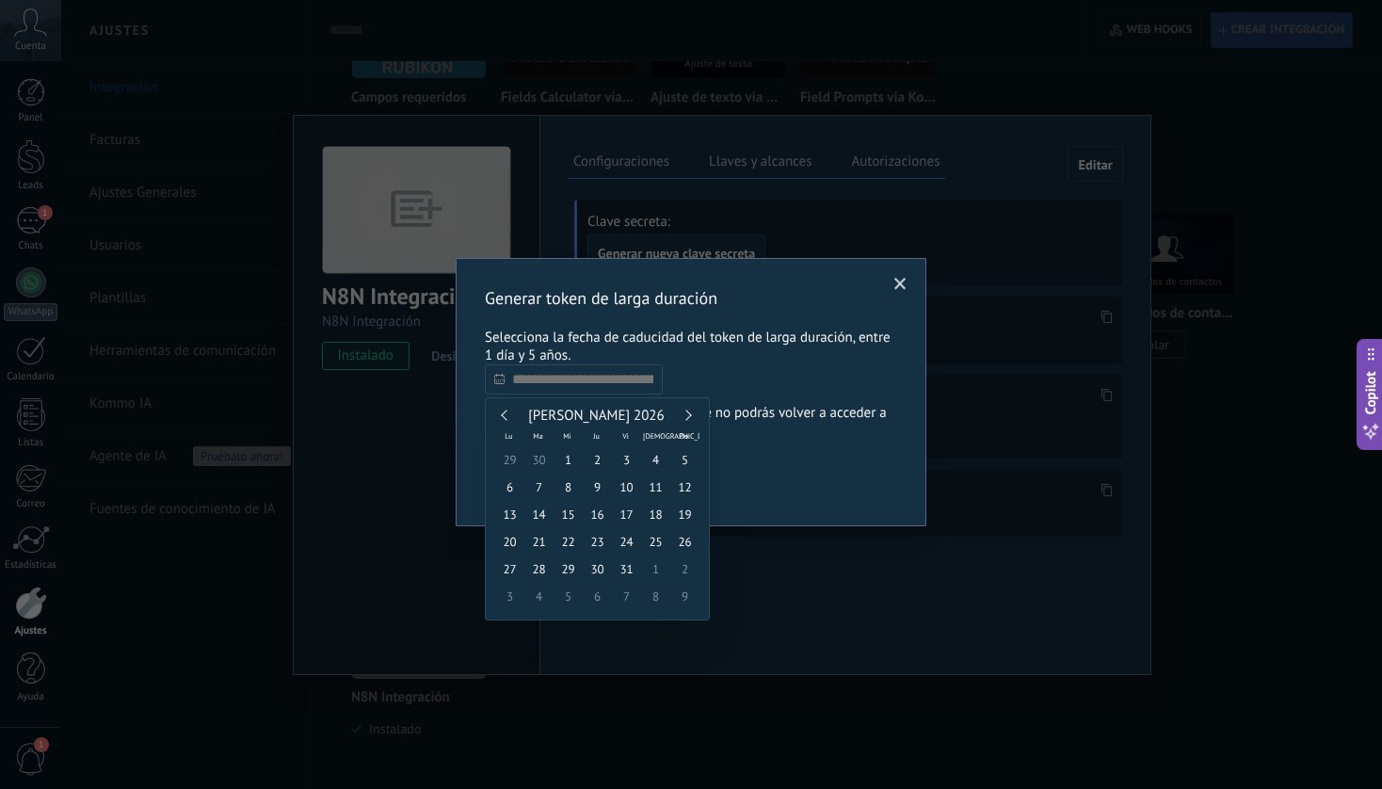
click at [689, 413] on link at bounding box center [686, 415] width 10 height 10
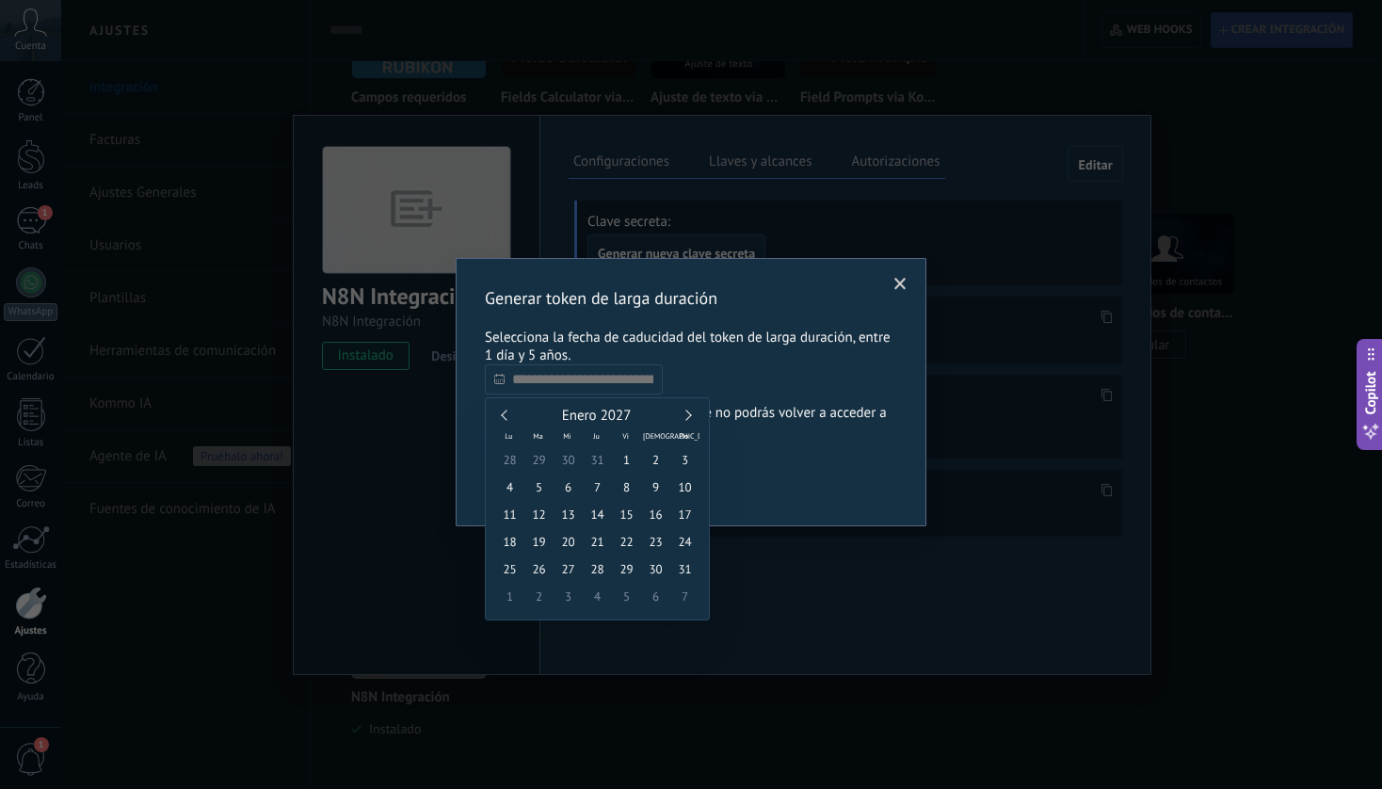
click at [689, 413] on link at bounding box center [686, 415] width 10 height 10
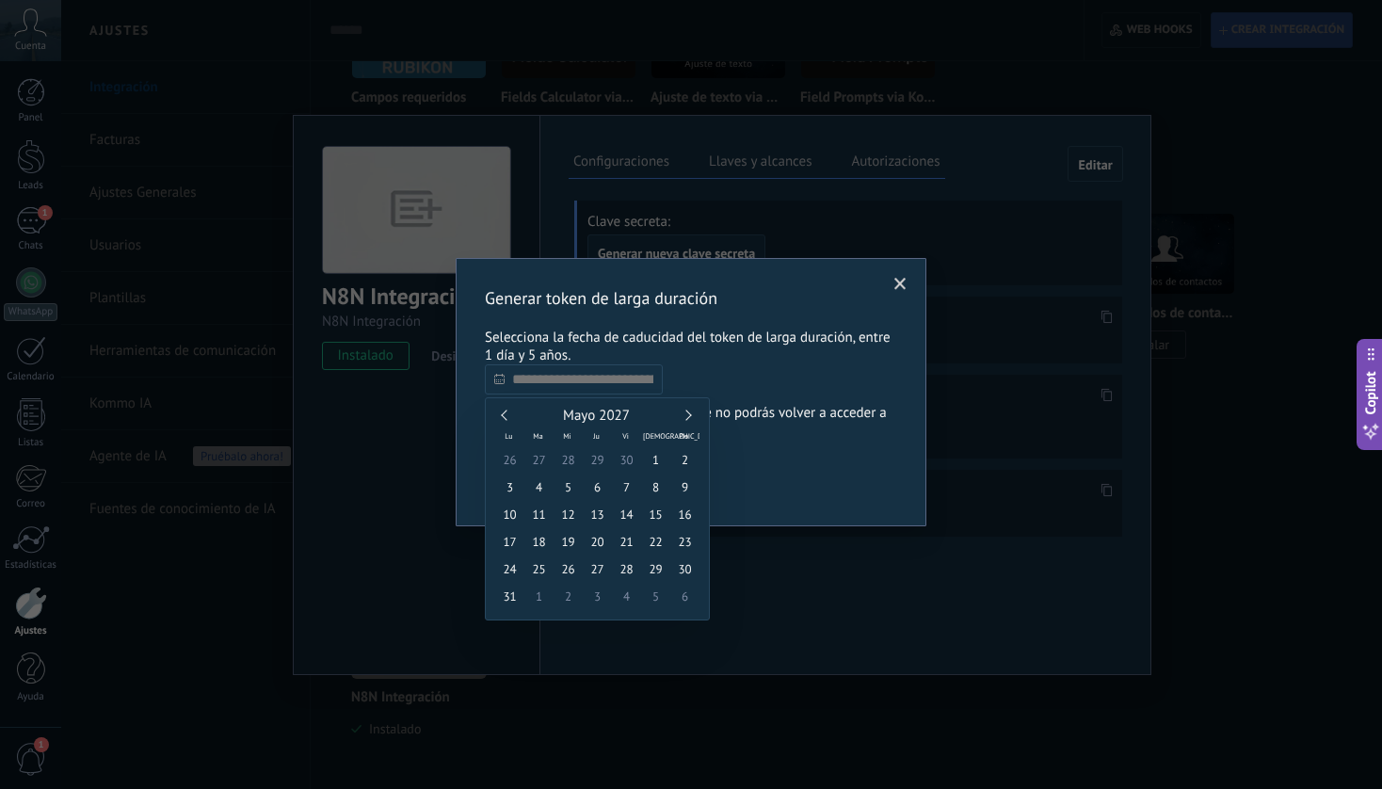
click at [689, 413] on link at bounding box center [686, 415] width 10 height 10
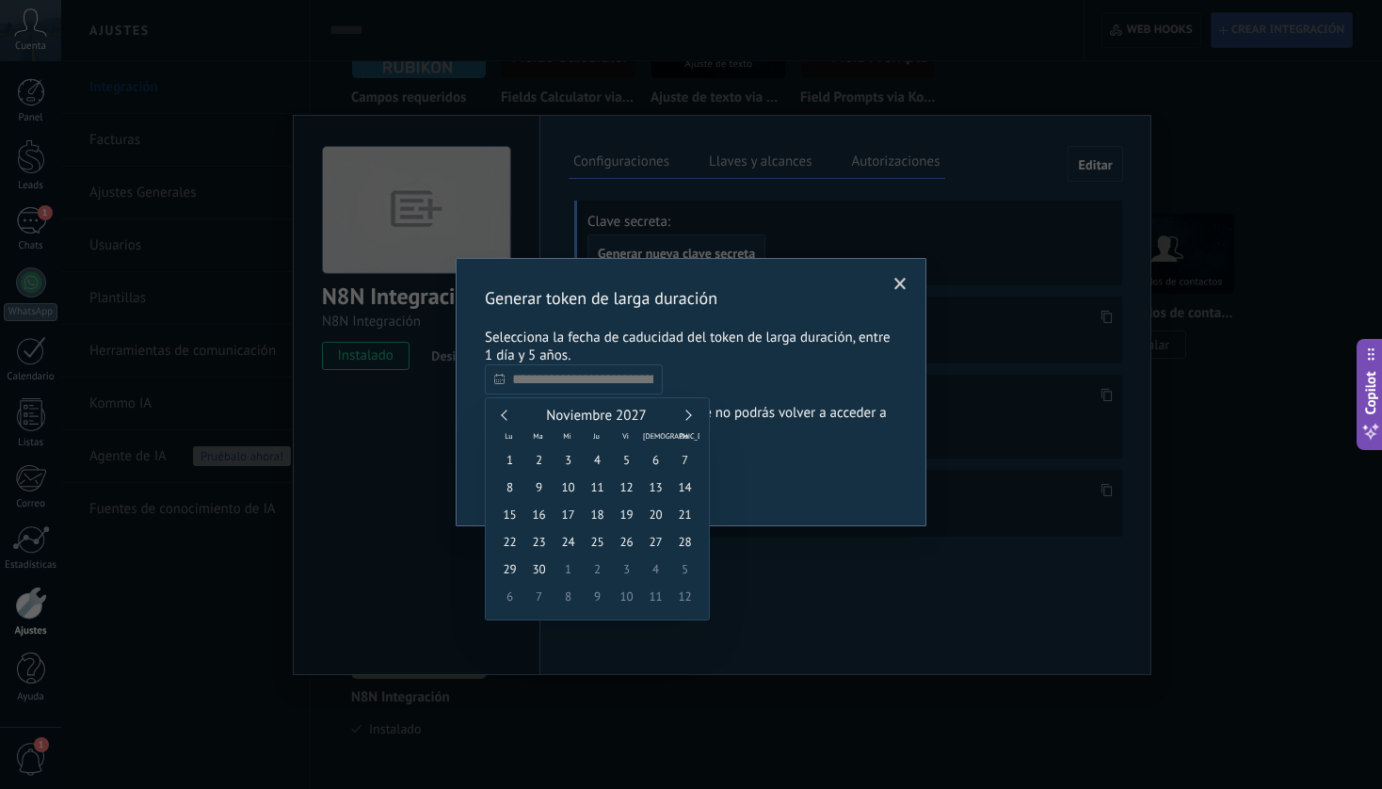
click at [689, 413] on link at bounding box center [686, 415] width 10 height 10
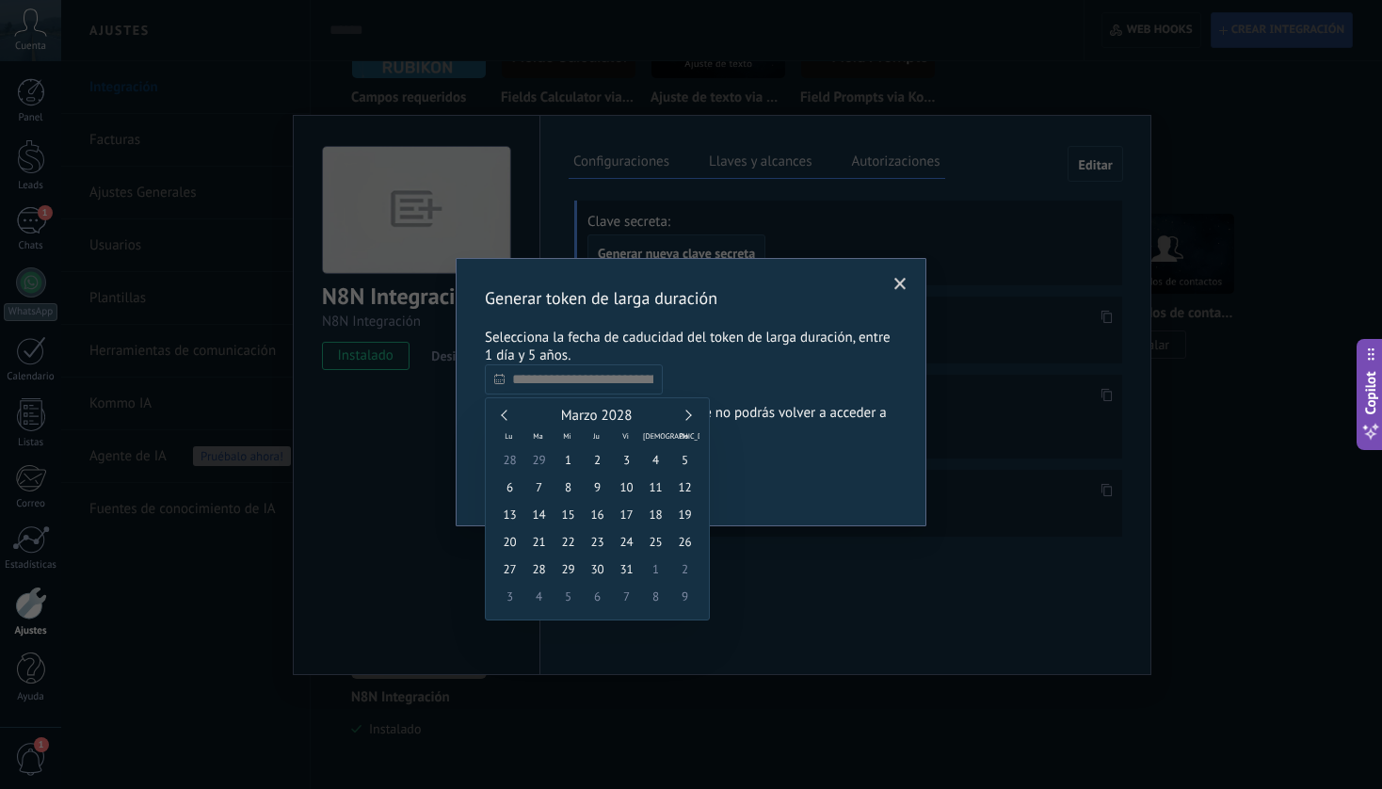
click at [689, 413] on link at bounding box center [686, 415] width 10 height 10
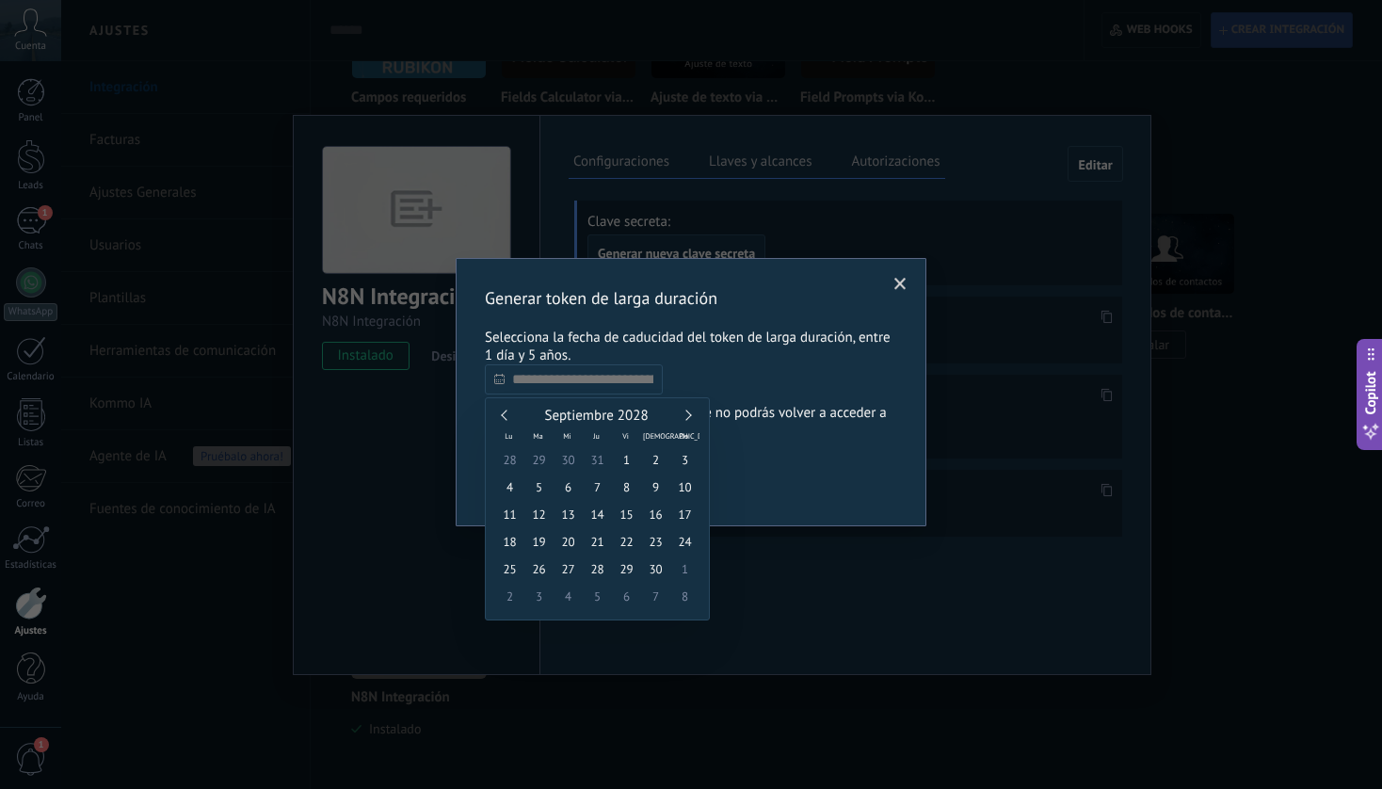
click at [689, 413] on link at bounding box center [686, 415] width 10 height 10
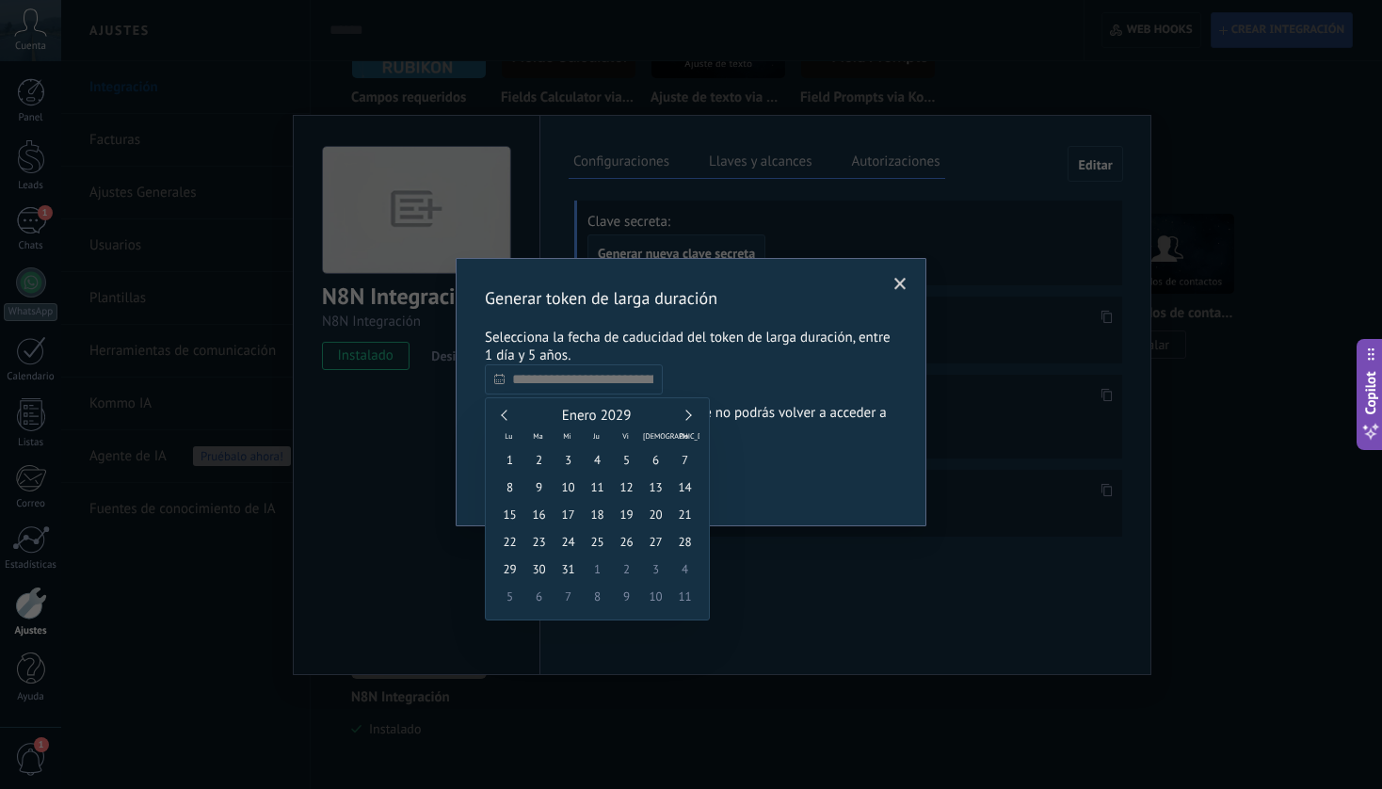
click at [689, 413] on link at bounding box center [686, 415] width 10 height 10
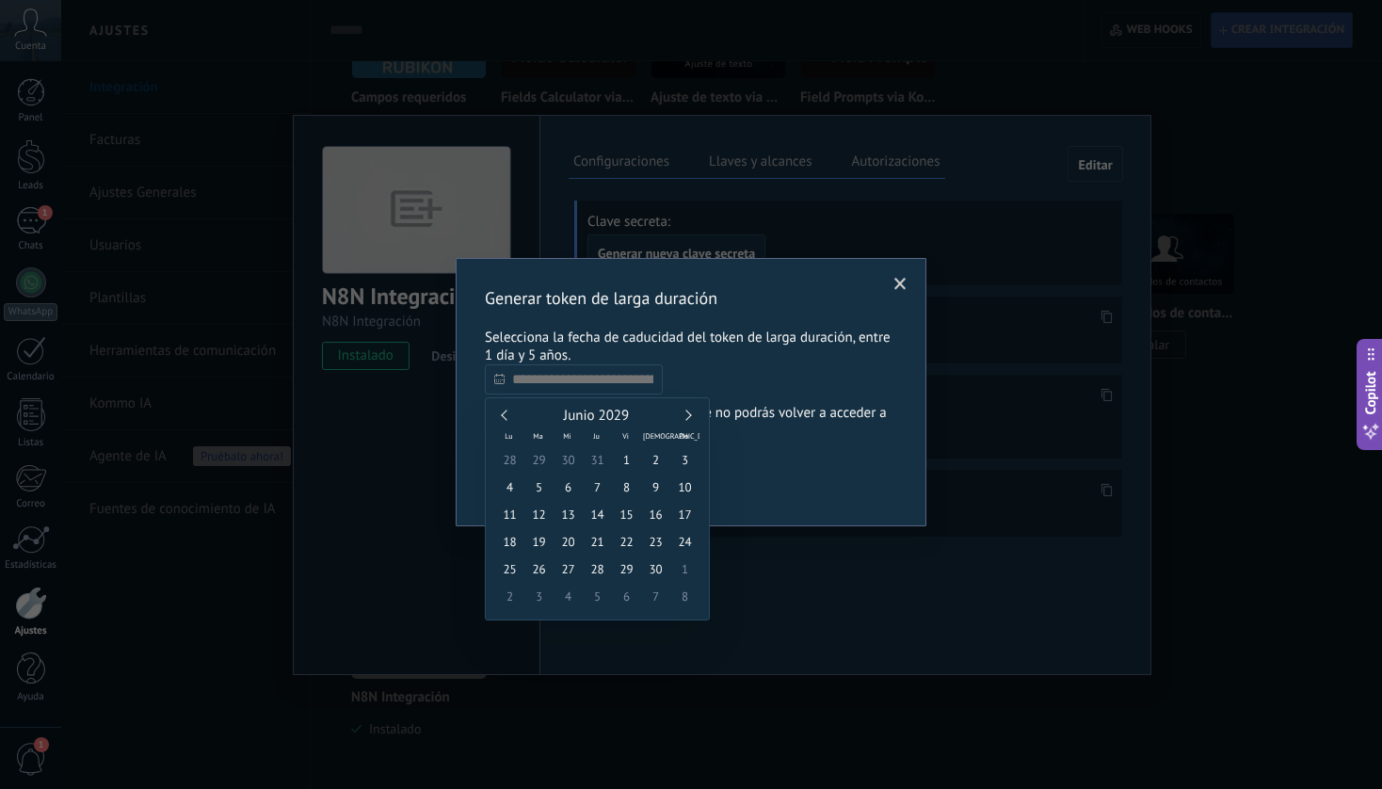
click at [689, 413] on link at bounding box center [686, 415] width 10 height 10
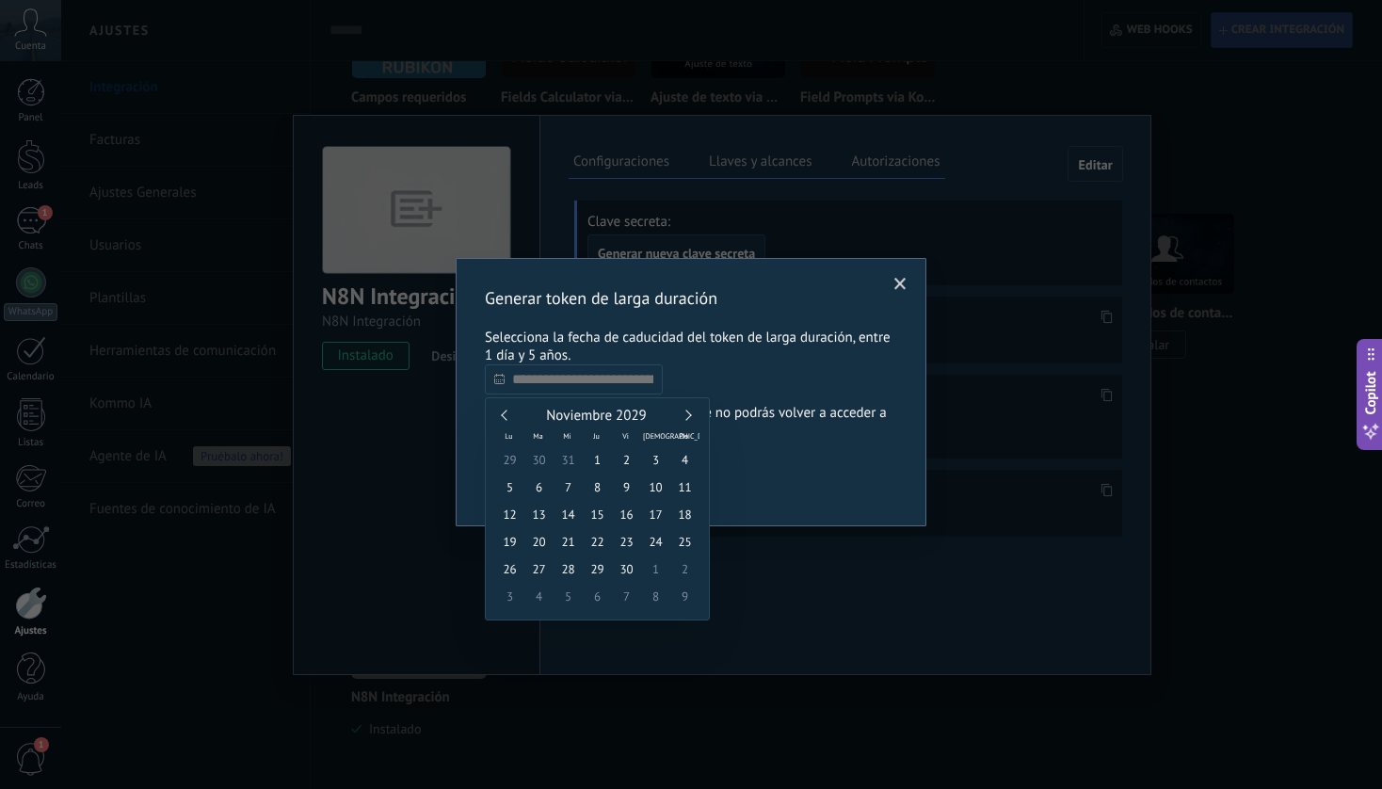
click at [689, 413] on link at bounding box center [686, 415] width 10 height 10
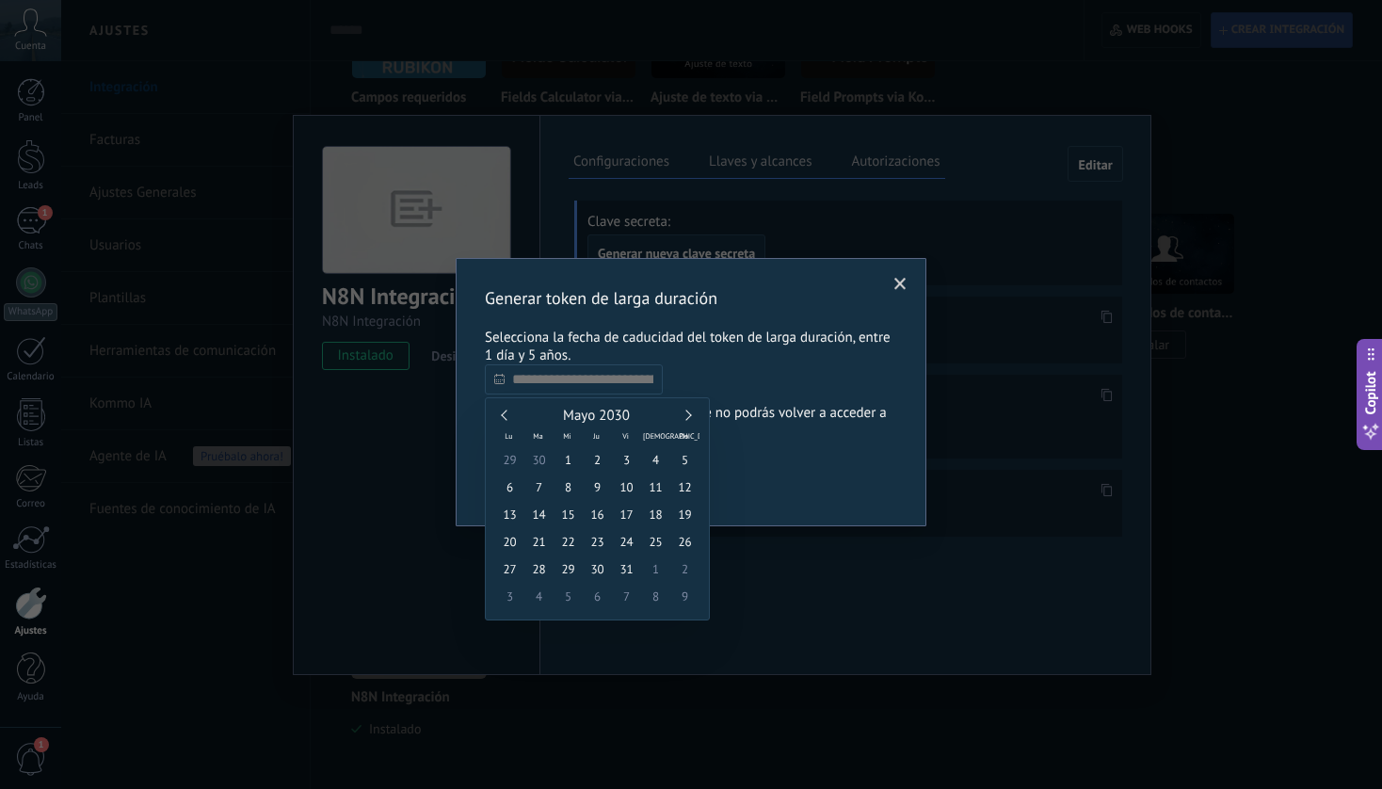
click at [689, 413] on link at bounding box center [686, 415] width 10 height 10
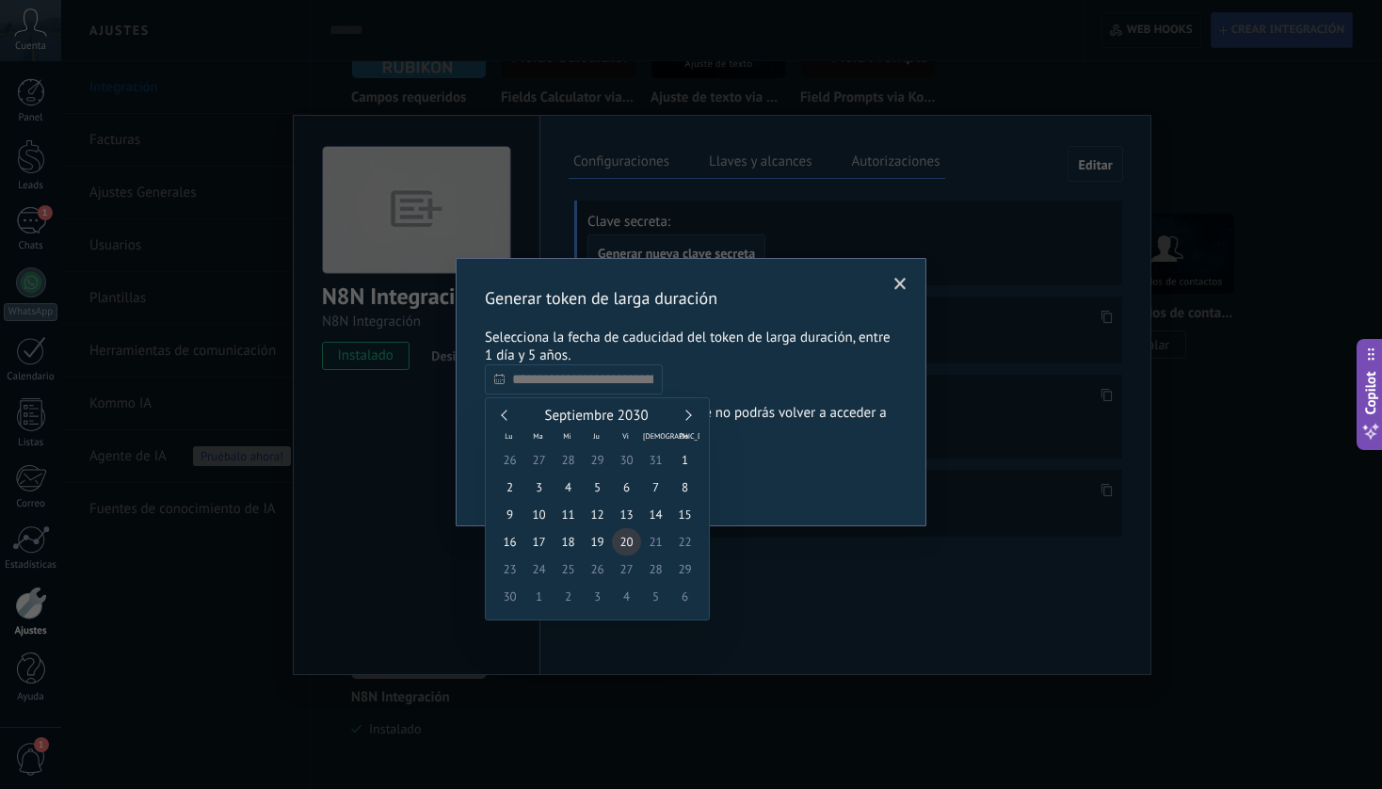
type input "**********"
click at [624, 543] on span "20" at bounding box center [626, 541] width 29 height 27
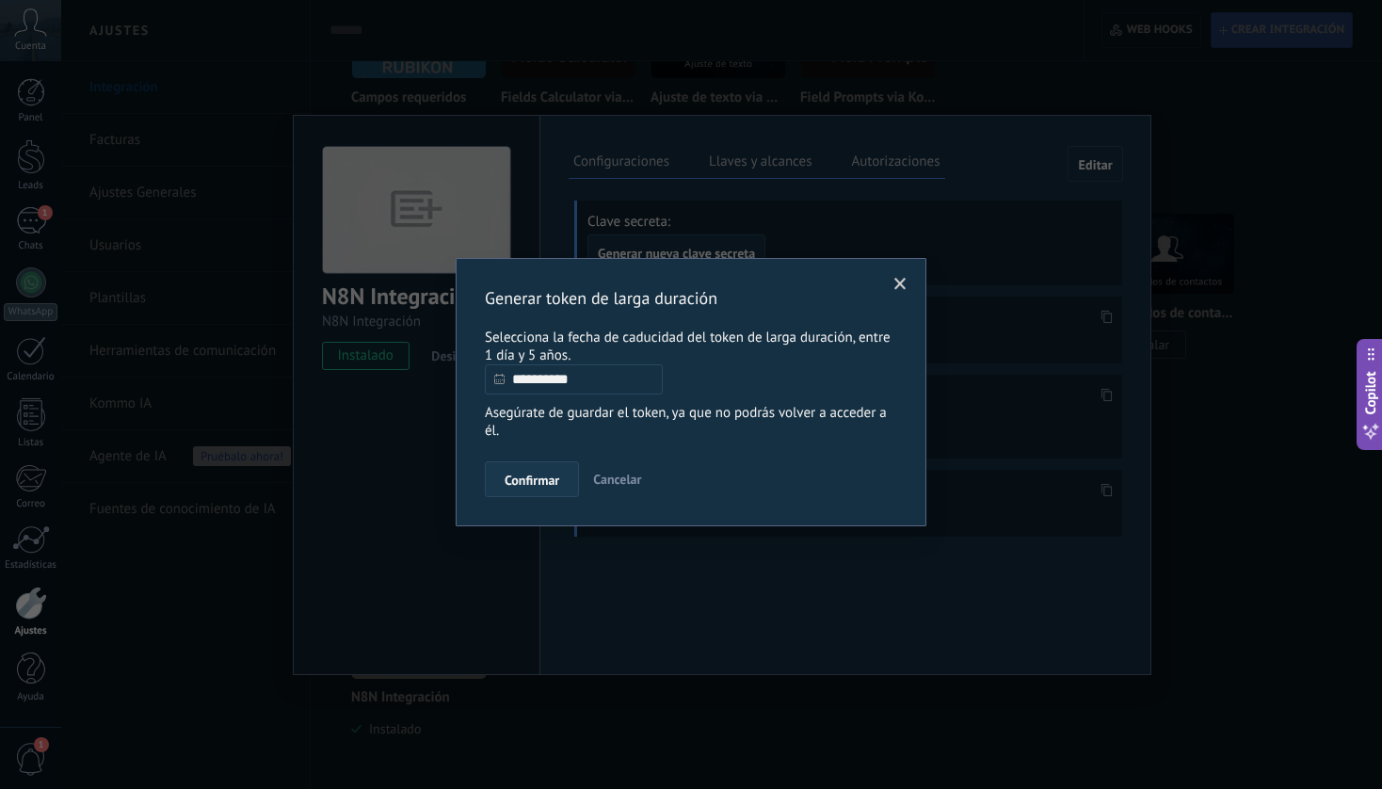
click at [543, 481] on span "Confirmar" at bounding box center [532, 480] width 55 height 13
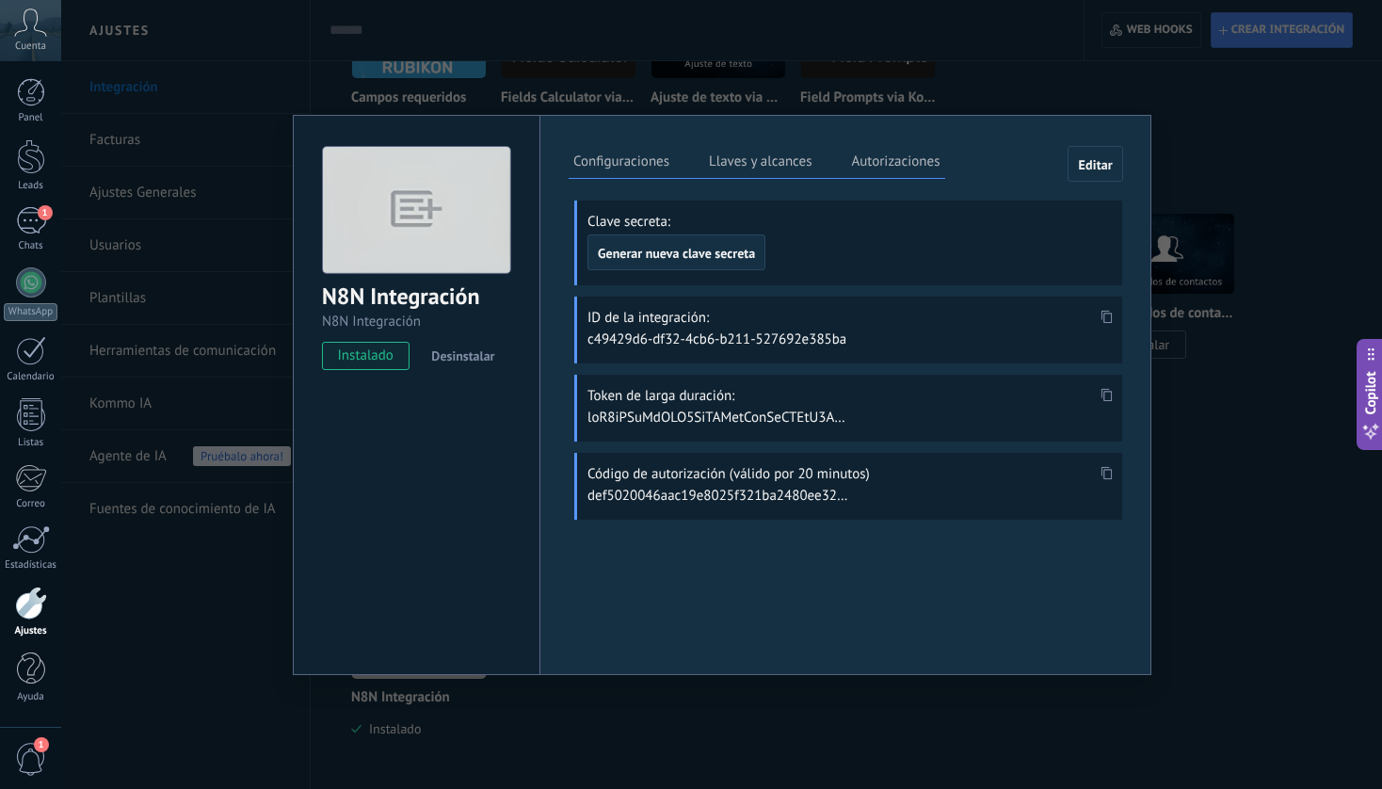
click at [1109, 399] on use at bounding box center [1107, 394] width 11 height 13
click at [1102, 394] on icon at bounding box center [1107, 394] width 11 height 13
click at [1253, 145] on div "N8N Integración N8N Integración instalado Desinstalar Configuraciones Llaves y …" at bounding box center [721, 394] width 1321 height 789
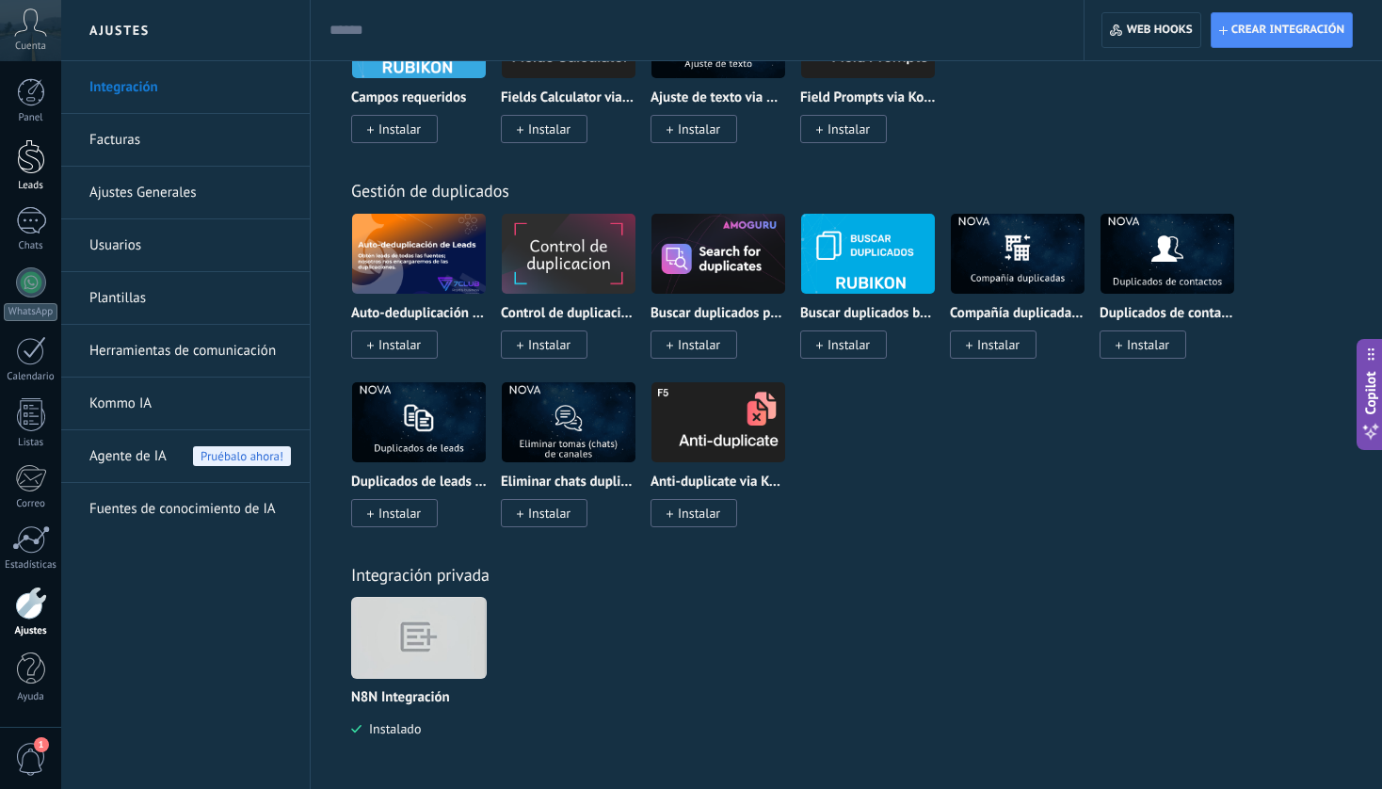
click at [27, 159] on div at bounding box center [31, 156] width 28 height 35
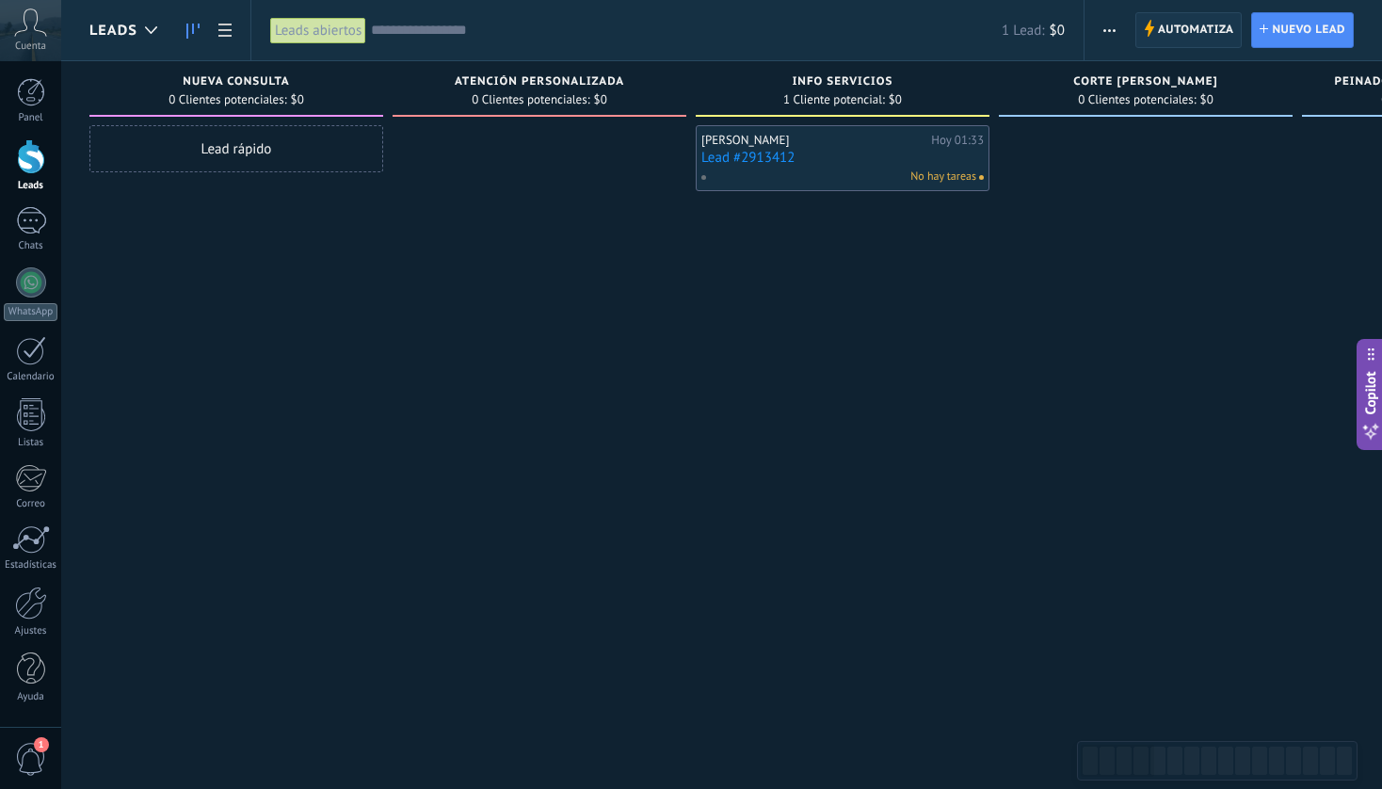
click at [1195, 23] on span "Automatiza" at bounding box center [1196, 30] width 76 height 34
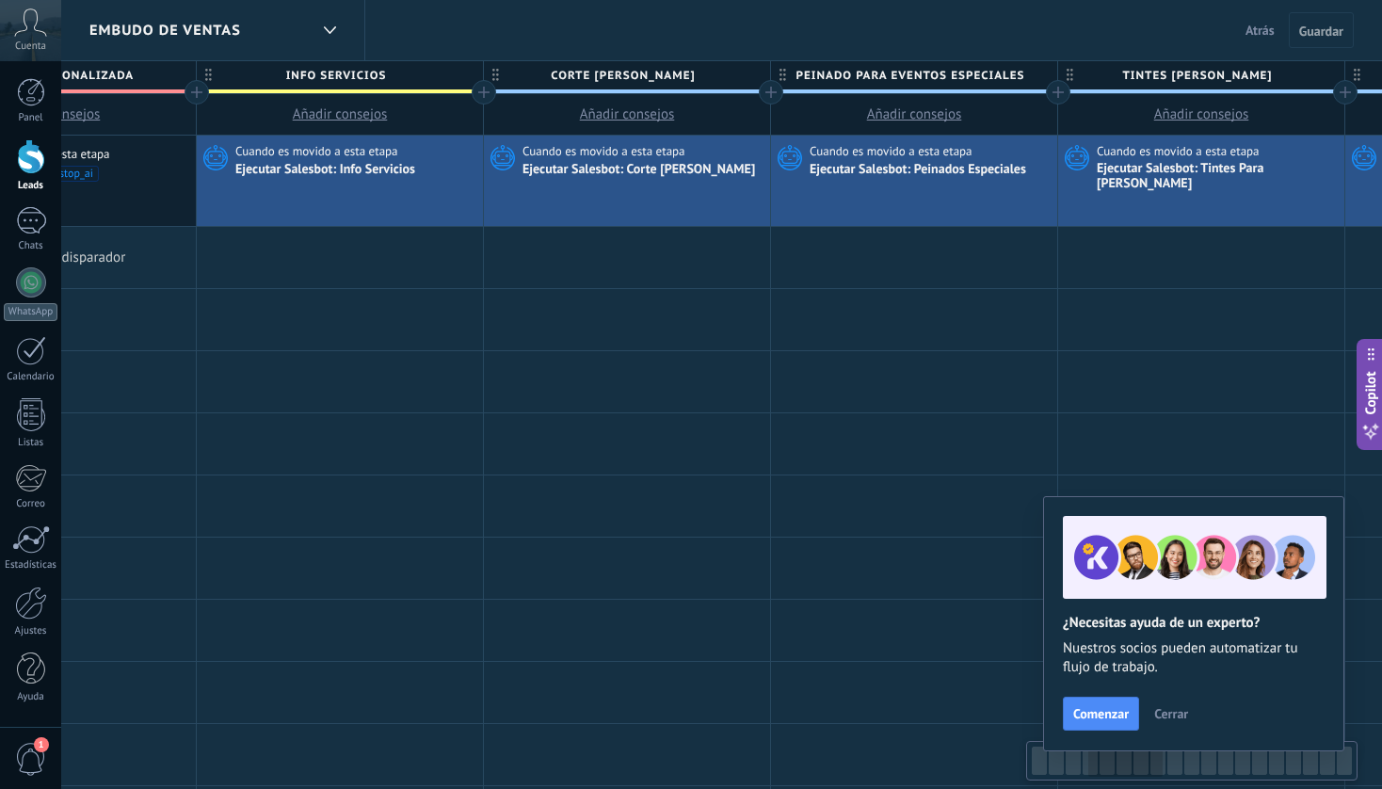
scroll to position [0, 1062]
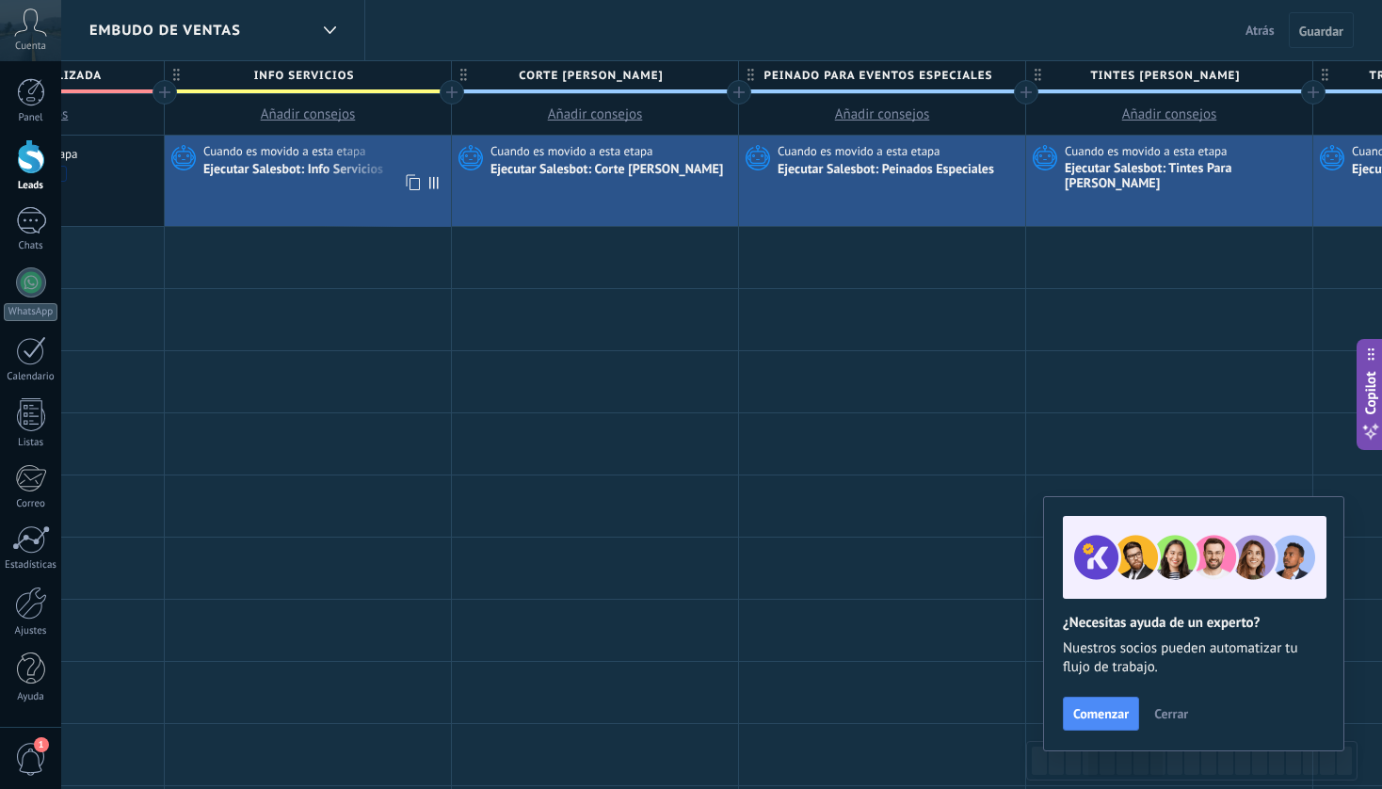
click at [350, 168] on div "Ejecutar Salesbot: Info Servicios" at bounding box center [294, 170] width 183 height 17
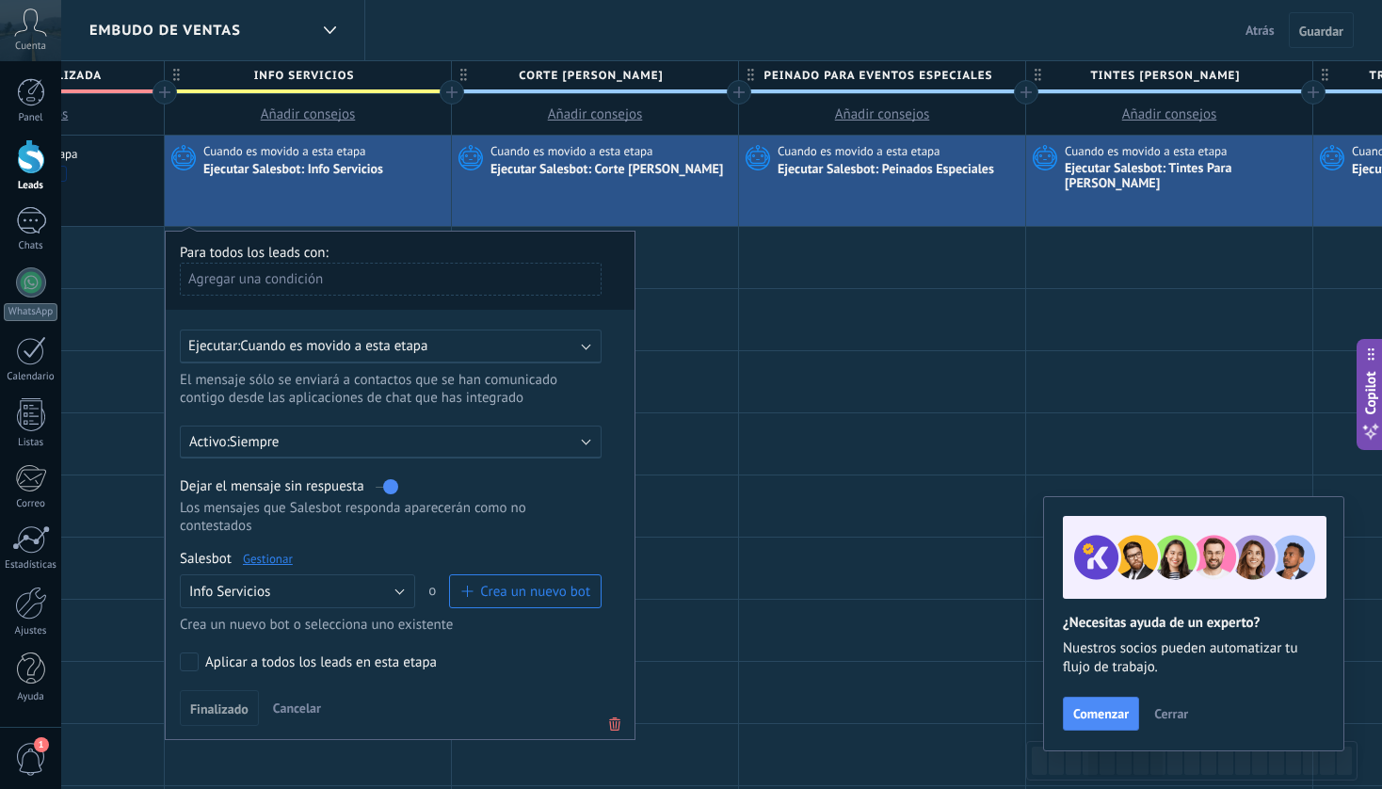
click at [278, 560] on link "Gestionar" at bounding box center [268, 559] width 50 height 16
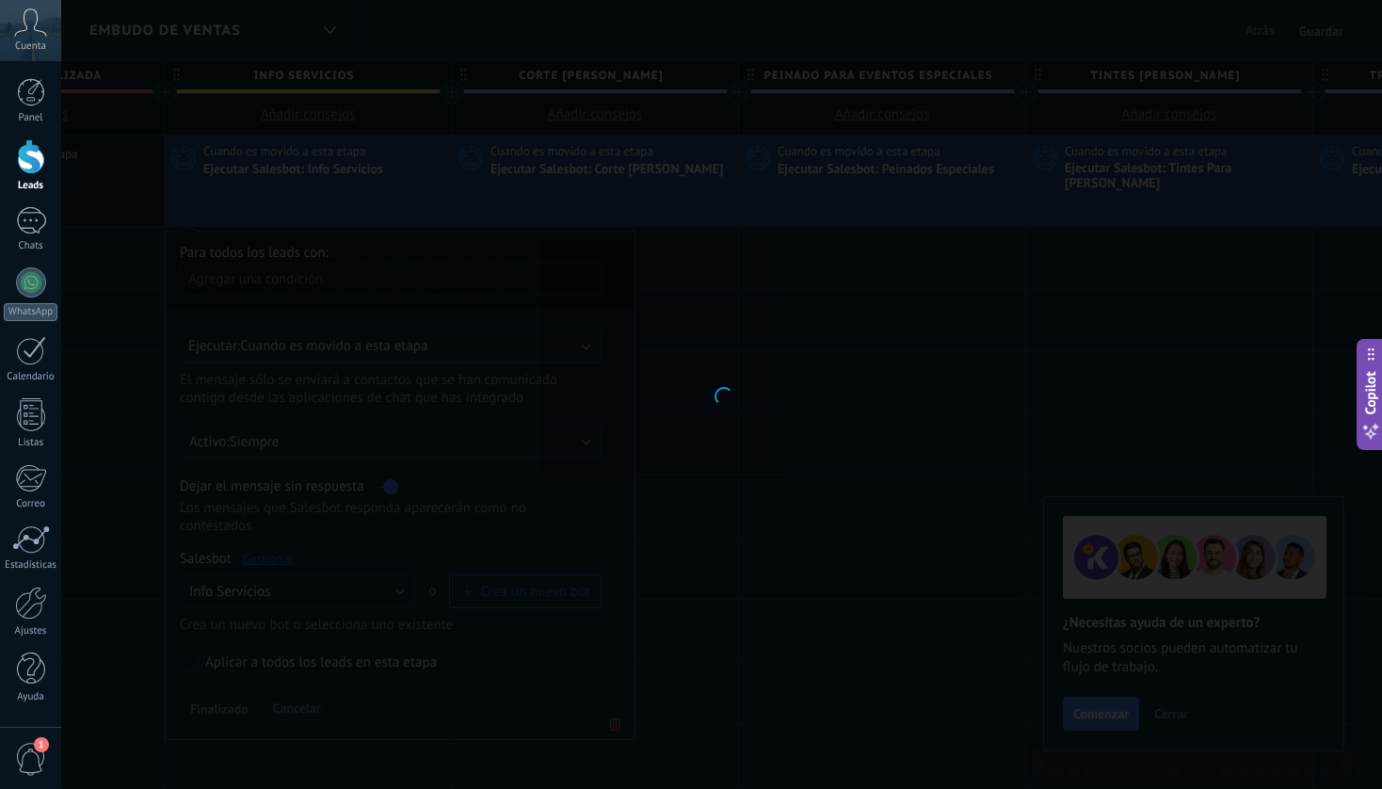
type input "**********"
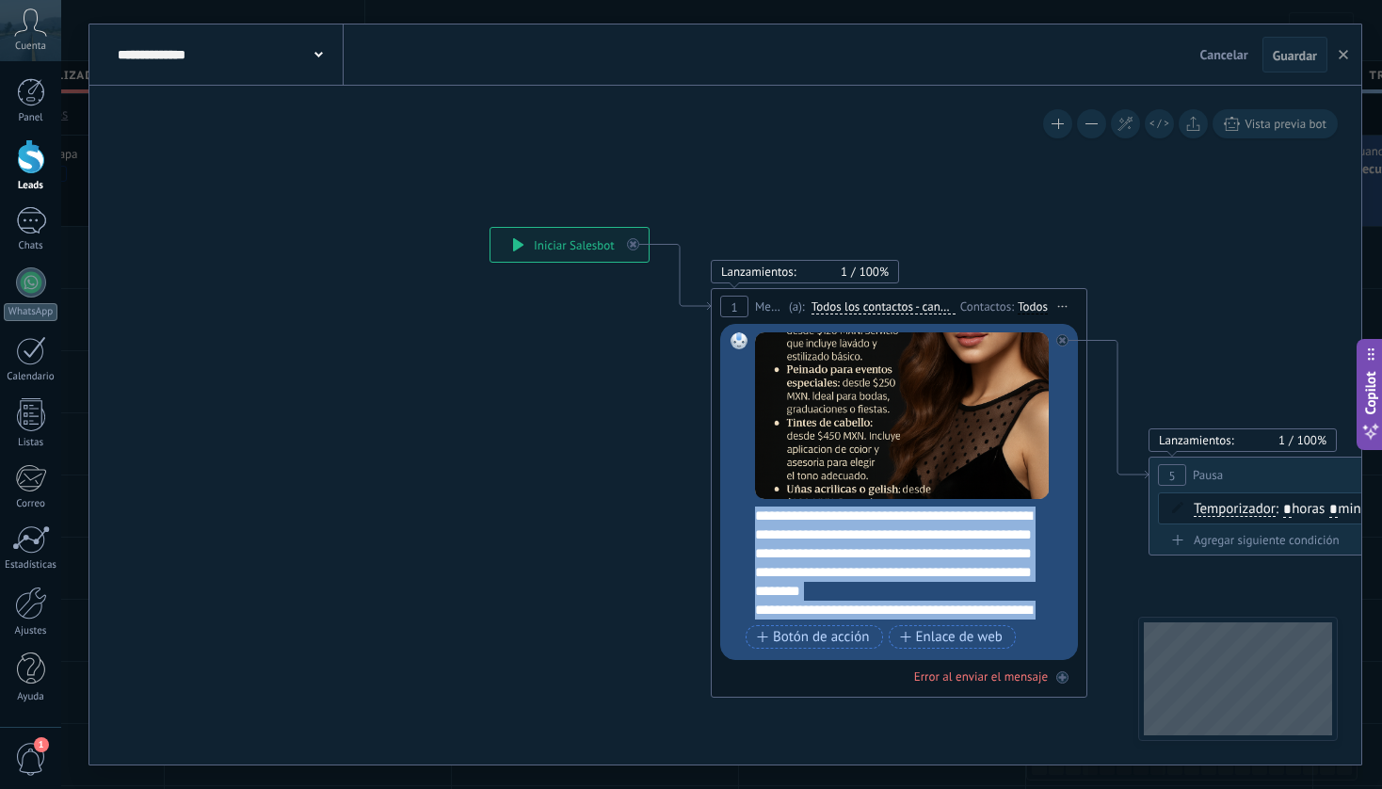
scroll to position [19, 0]
drag, startPoint x: 754, startPoint y: 521, endPoint x: 941, endPoint y: 660, distance: 233.5
click at [941, 660] on div "Lanzamientos: 1 100% Enviados: 1 Leídos: 0 1 Mensaje ******* (a): Todos los con…" at bounding box center [899, 493] width 377 height 410
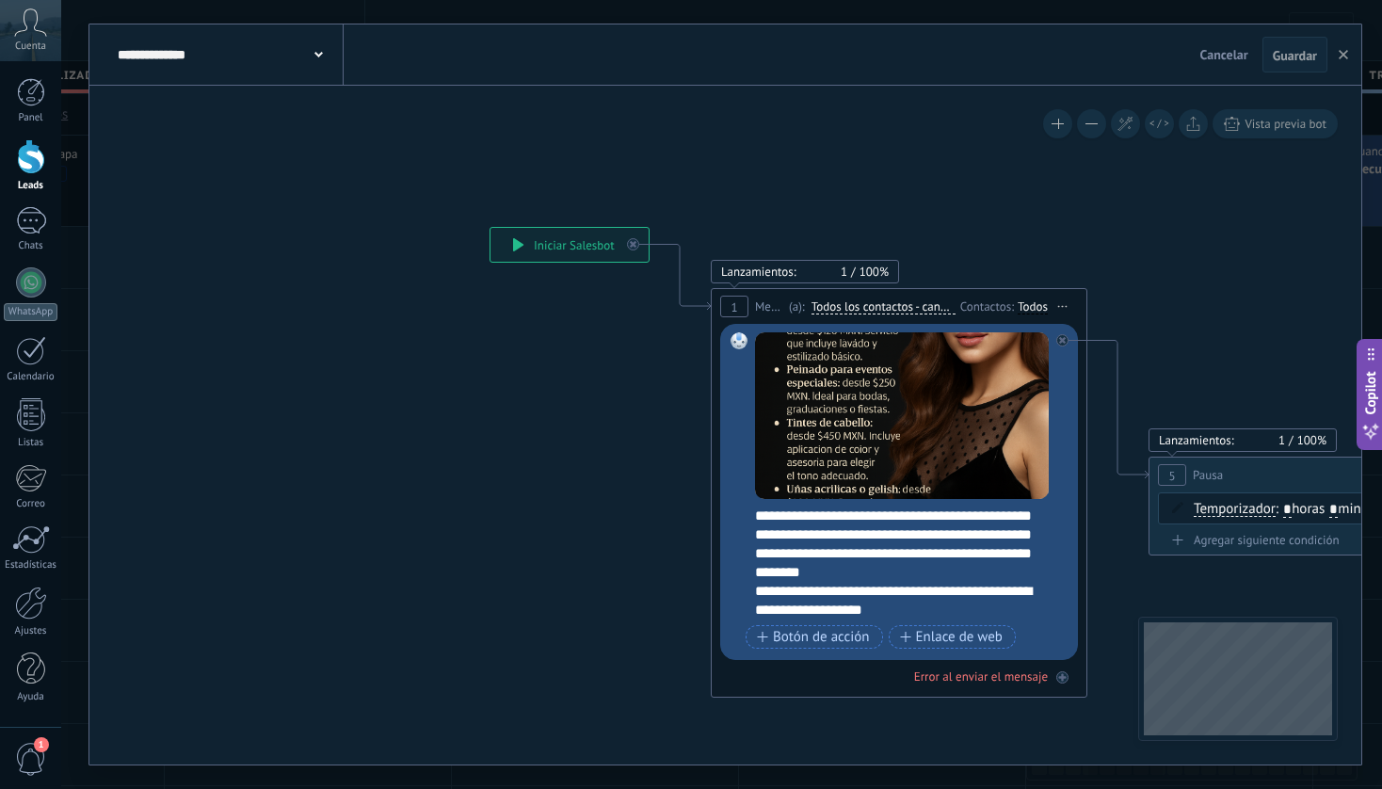
scroll to position [0, 0]
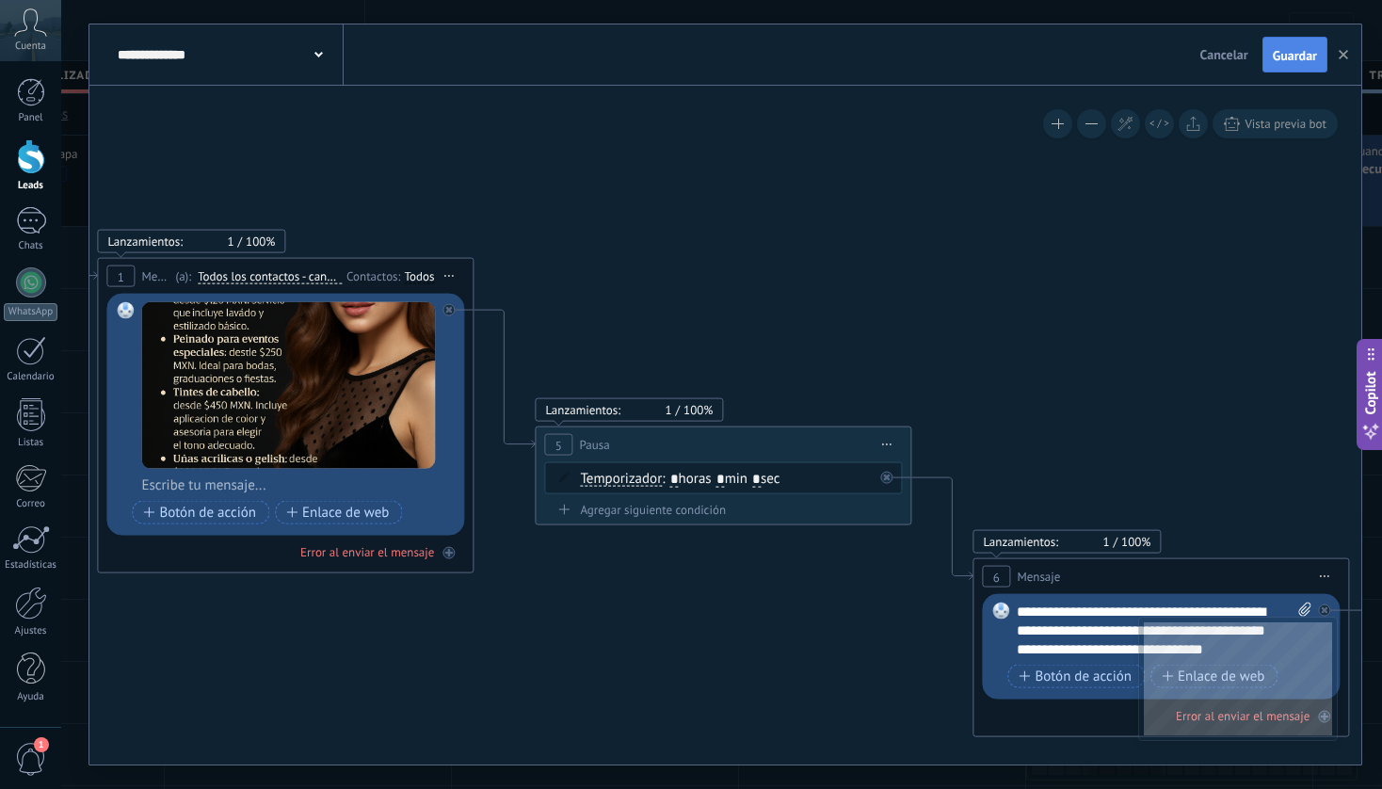
click at [1295, 44] on button "Guardar" at bounding box center [1294, 55] width 65 height 36
click at [1346, 61] on button "button" at bounding box center [1343, 55] width 28 height 36
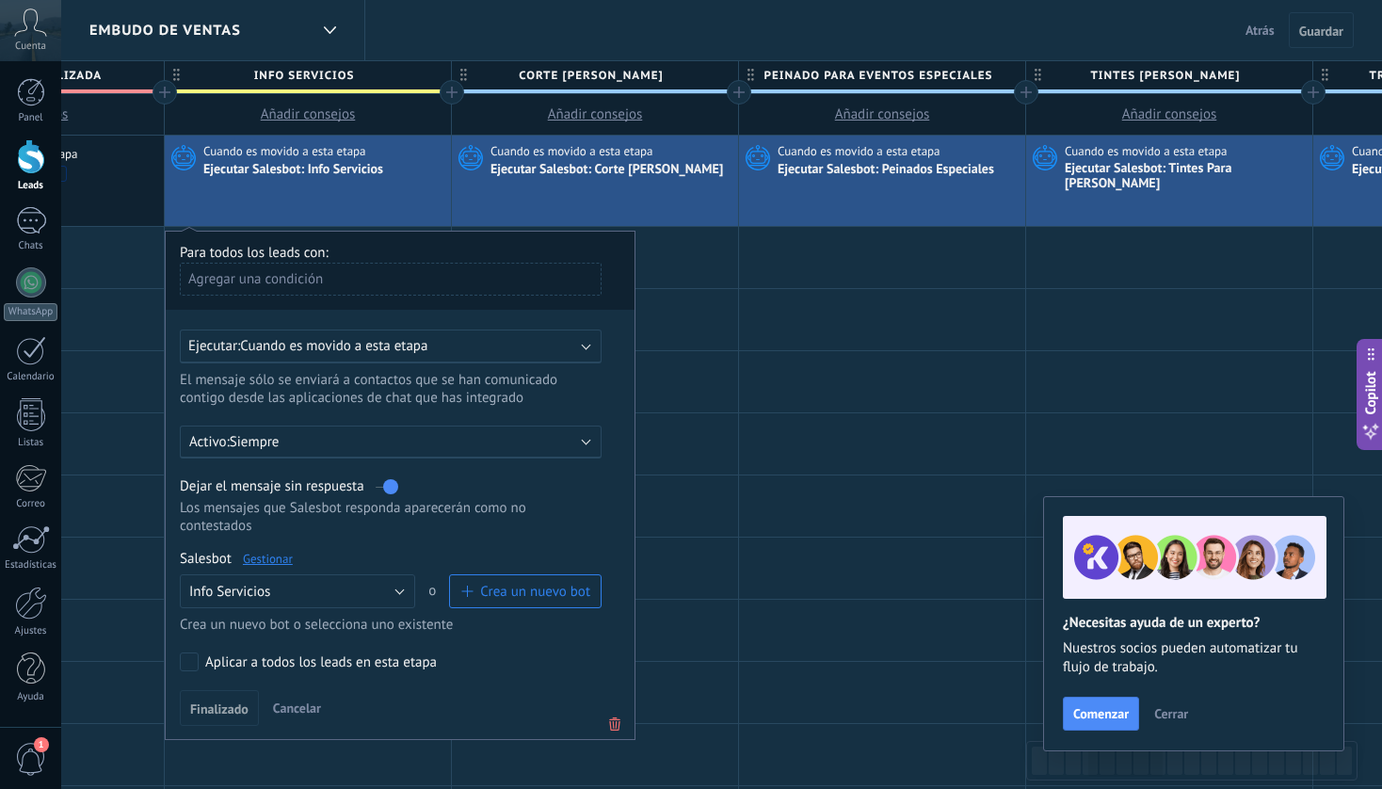
click at [1269, 33] on span "Atrás" at bounding box center [1260, 30] width 29 height 17
